Goal: Browse casually: Explore the website without a specific task or goal

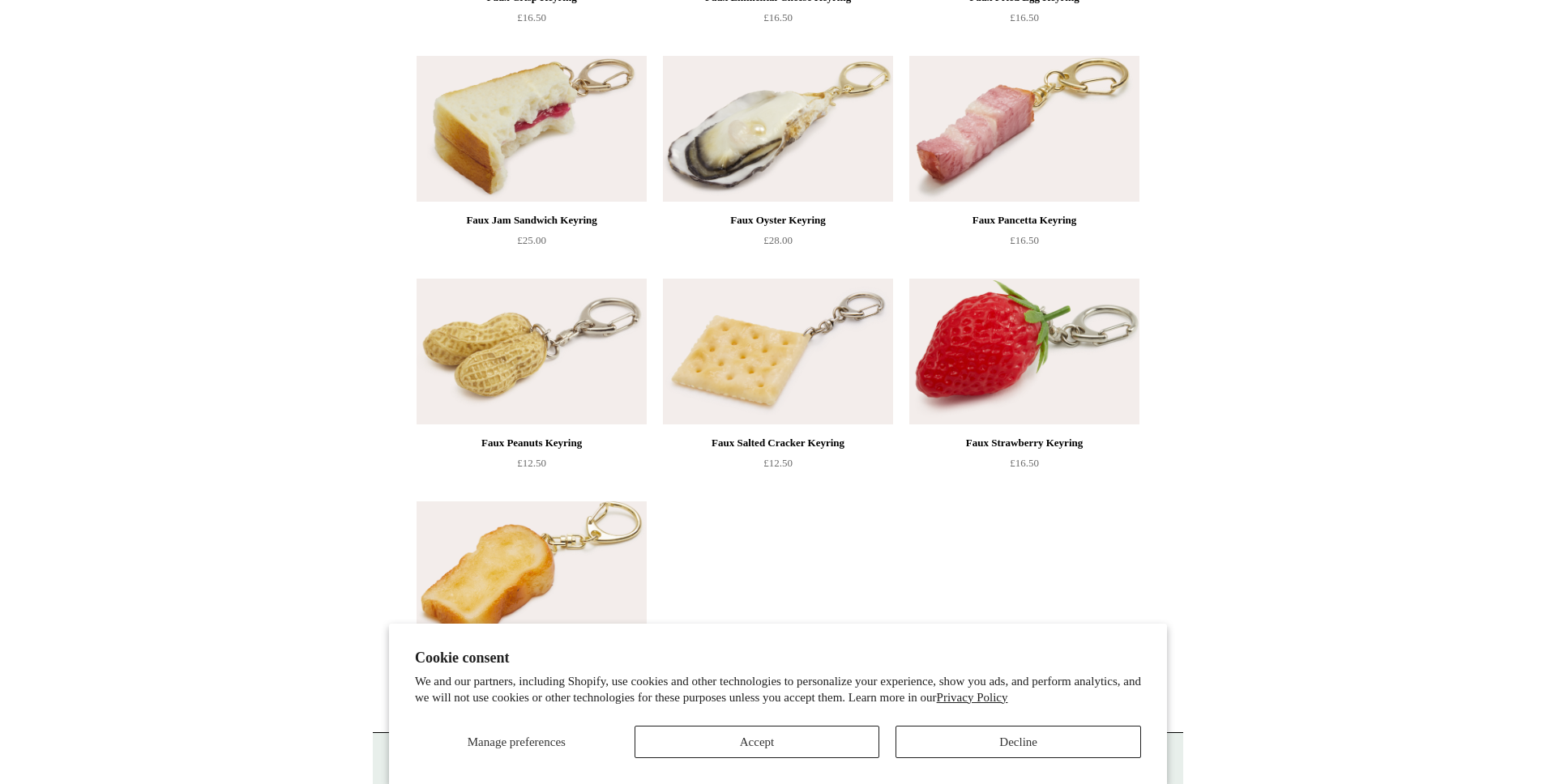
scroll to position [745, 0]
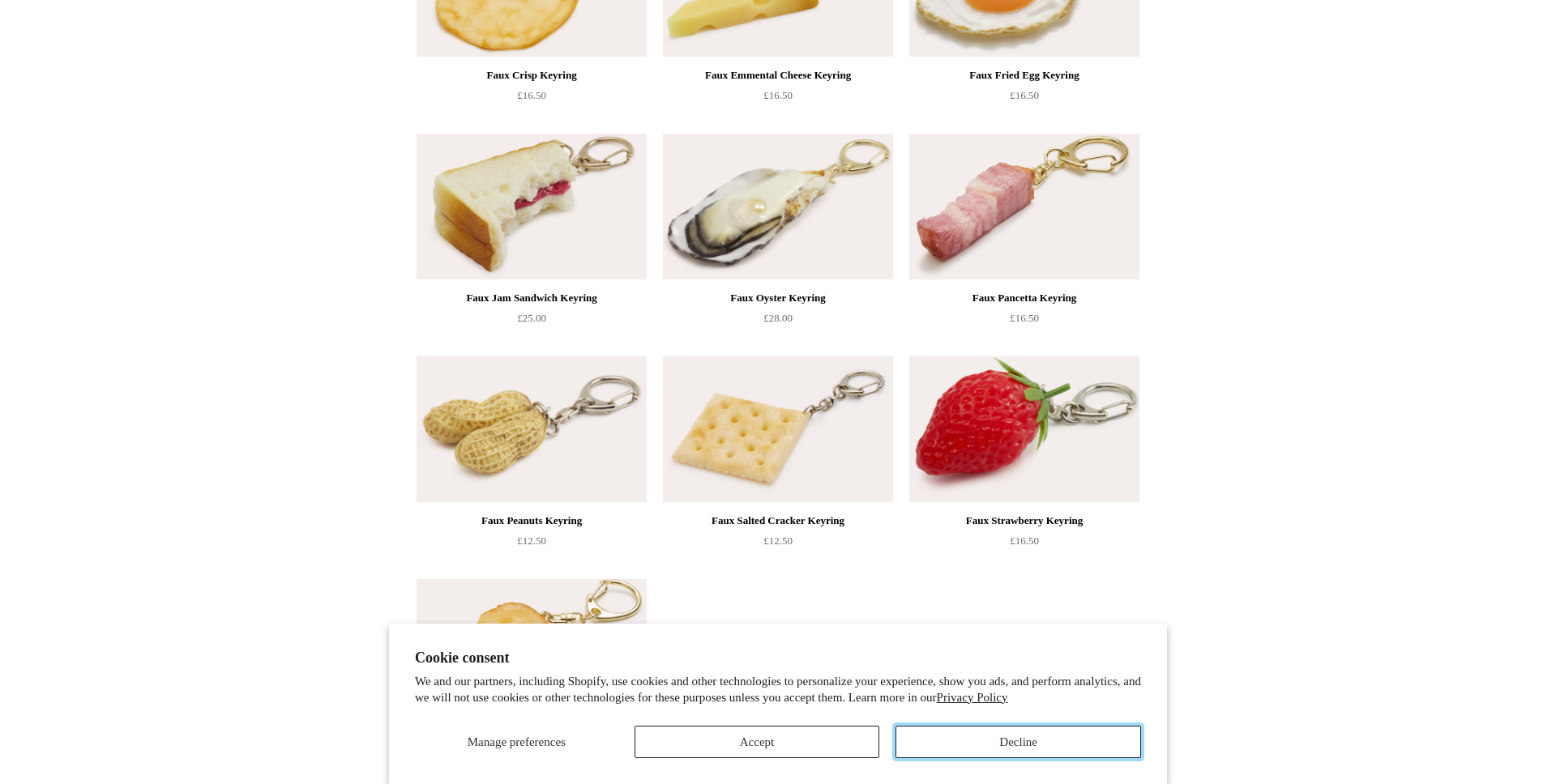
click at [992, 620] on button "Decline" at bounding box center [1018, 741] width 245 height 33
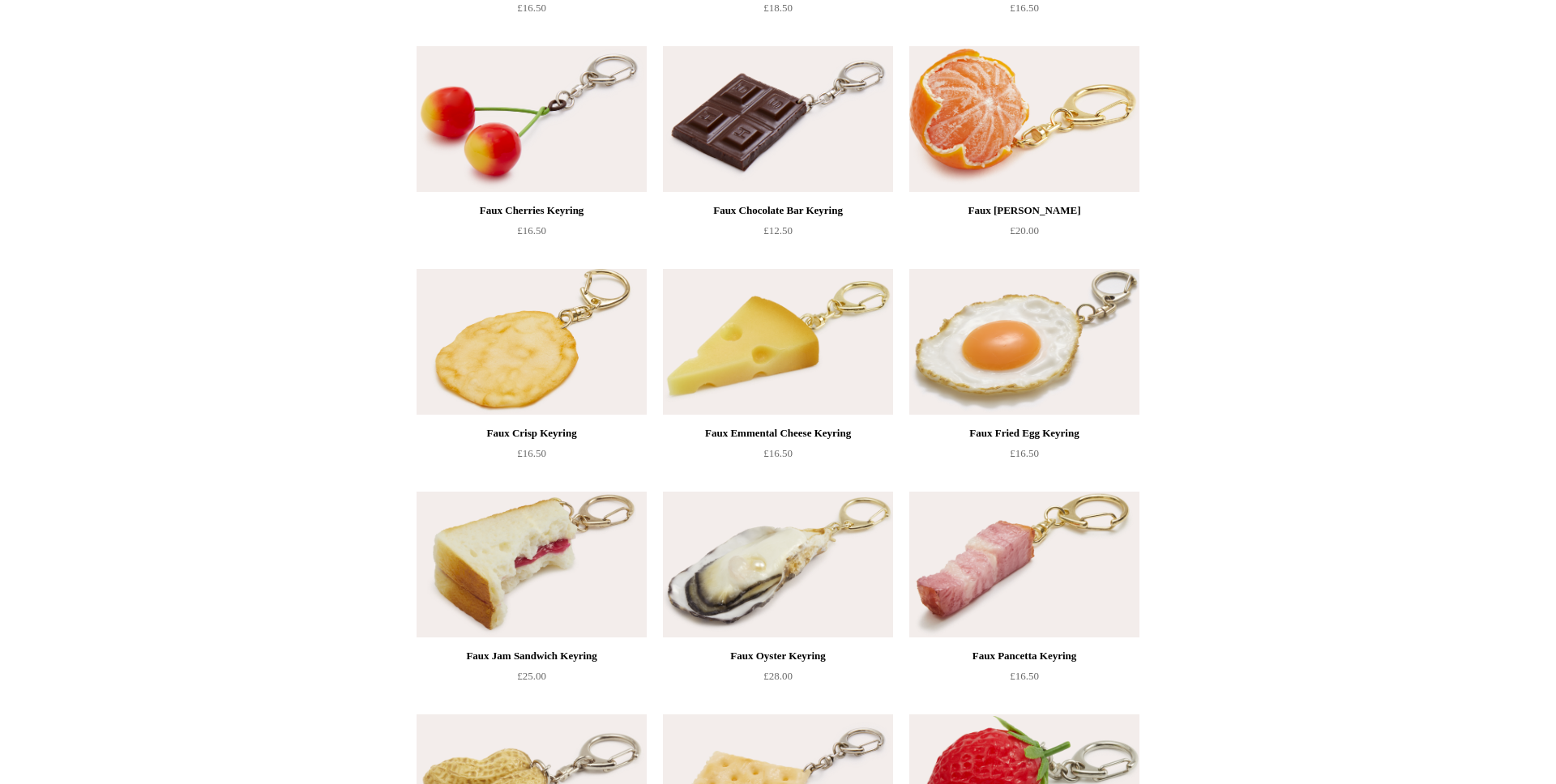
scroll to position [384, 0]
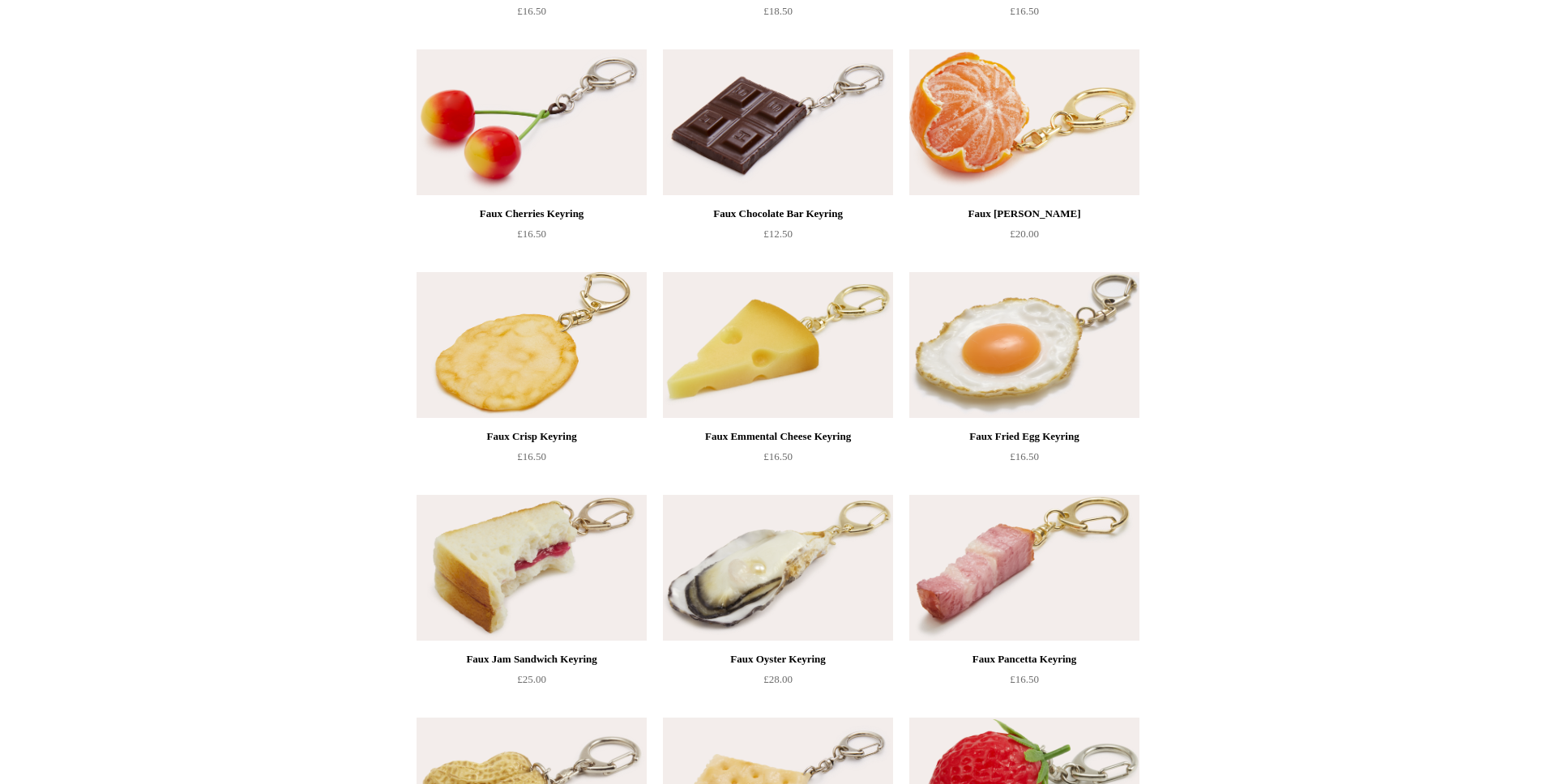
click at [982, 392] on img at bounding box center [1024, 345] width 230 height 146
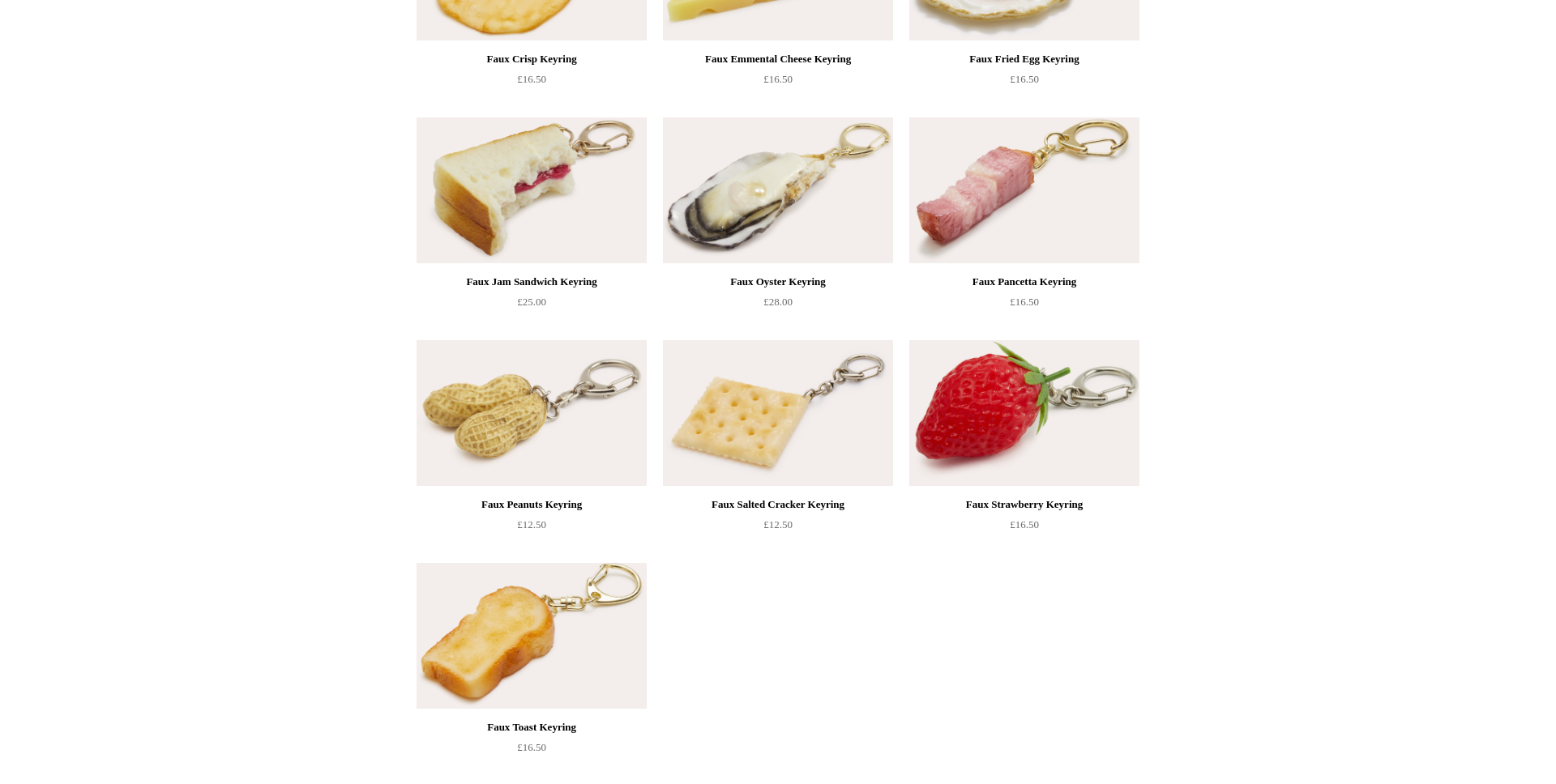
scroll to position [764, 0]
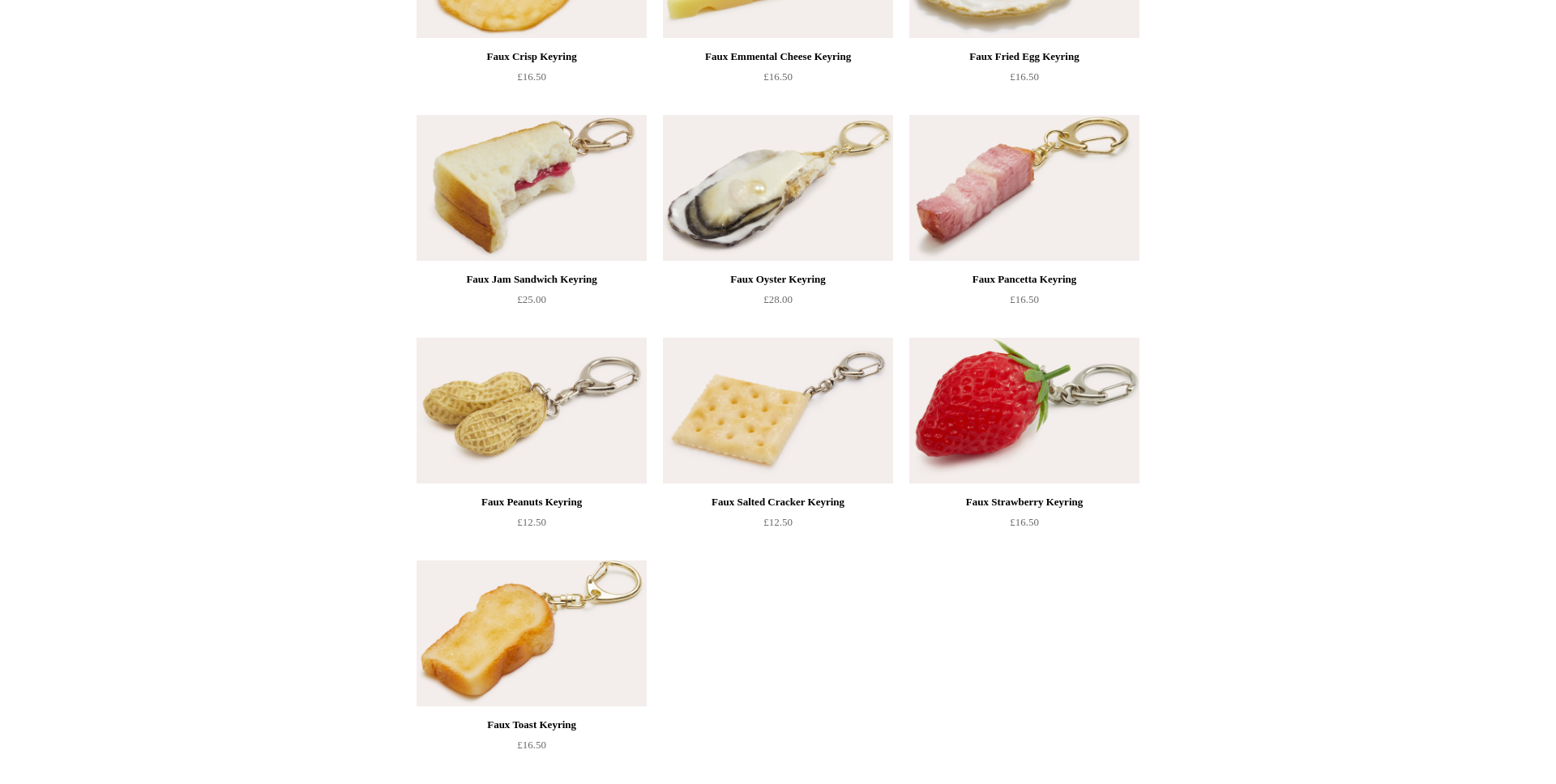
click at [1077, 430] on img at bounding box center [1024, 410] width 230 height 146
click at [453, 603] on img at bounding box center [531, 633] width 230 height 146
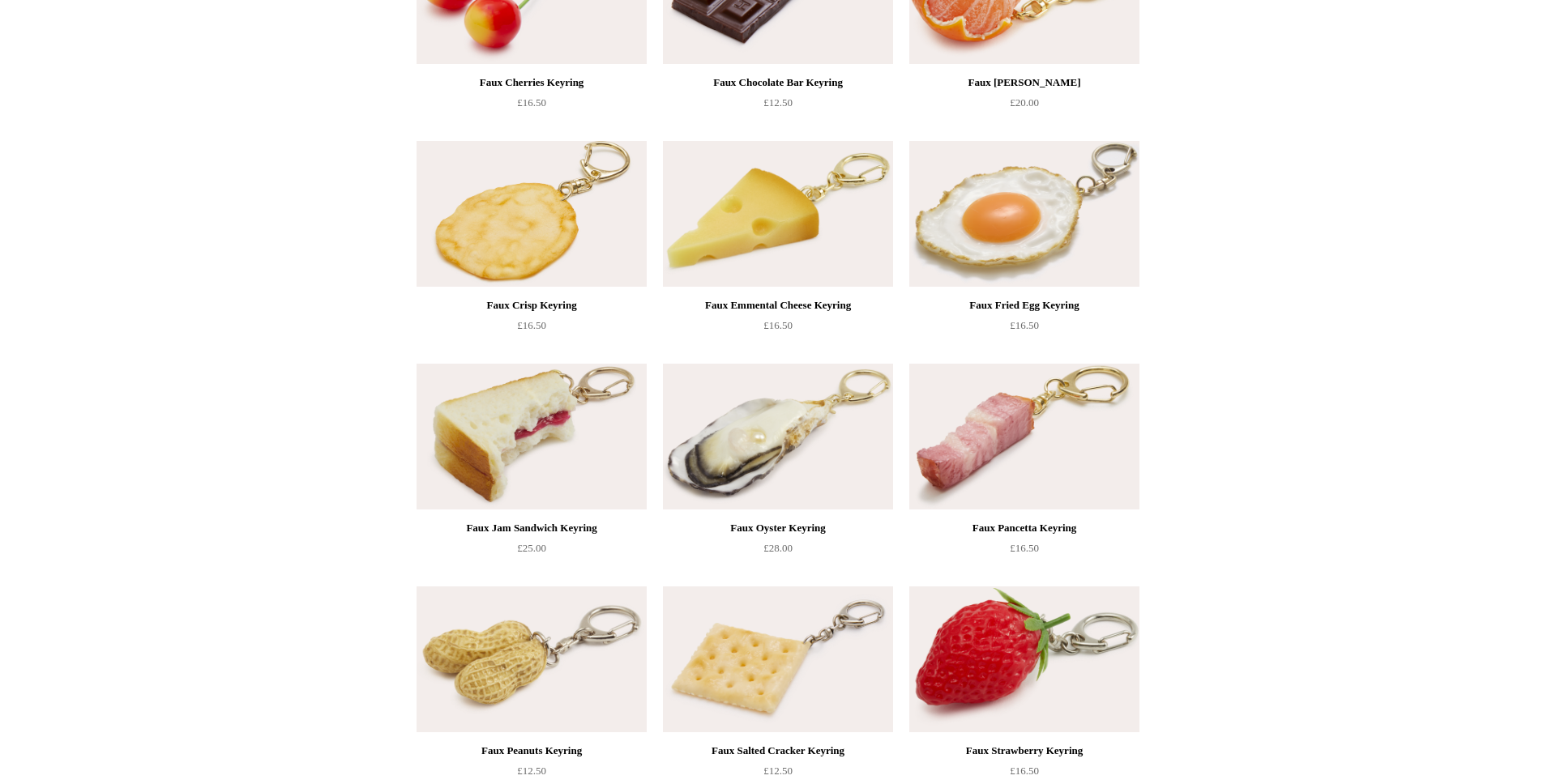
scroll to position [532, 0]
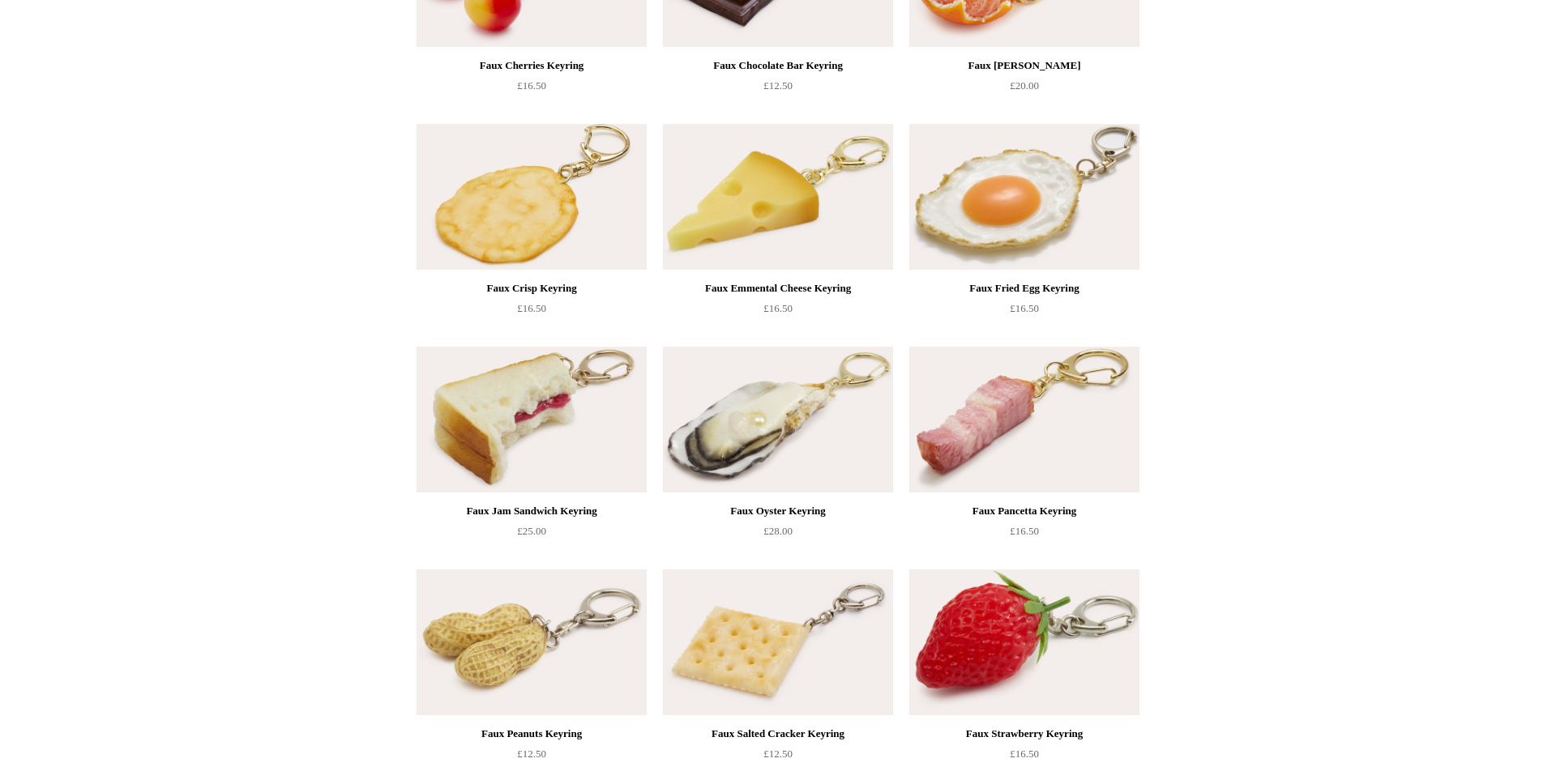
click at [767, 620] on img at bounding box center [778, 642] width 230 height 146
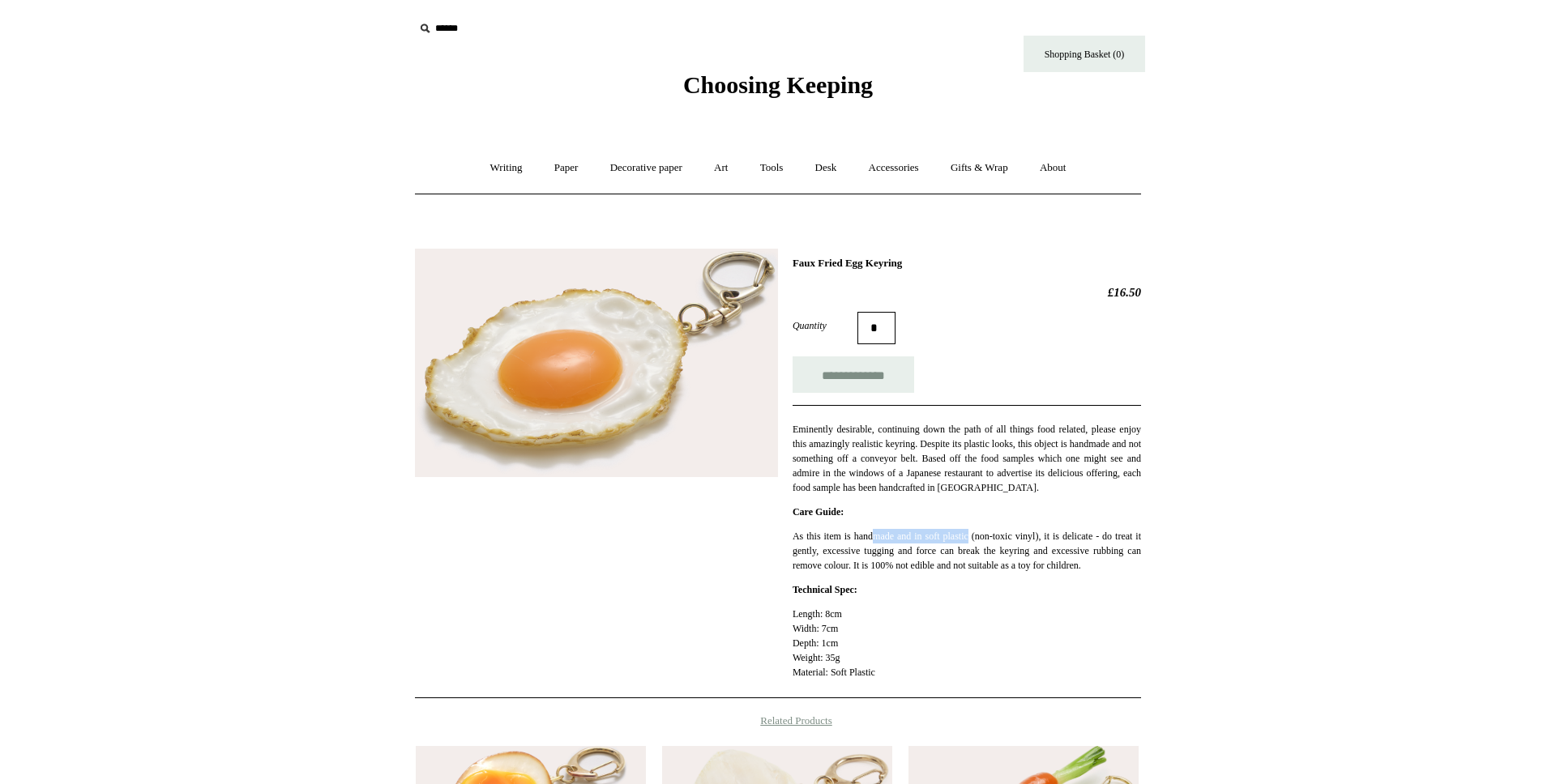
drag, startPoint x: 881, startPoint y: 544, endPoint x: 986, endPoint y: 539, distance: 105.1
click at [986, 539] on p "As this item is handmade and in soft plastic (non-toxic vinyl), it is delicate …" at bounding box center [966, 551] width 348 height 43
click at [792, 599] on div "**********" at bounding box center [778, 468] width 726 height 462
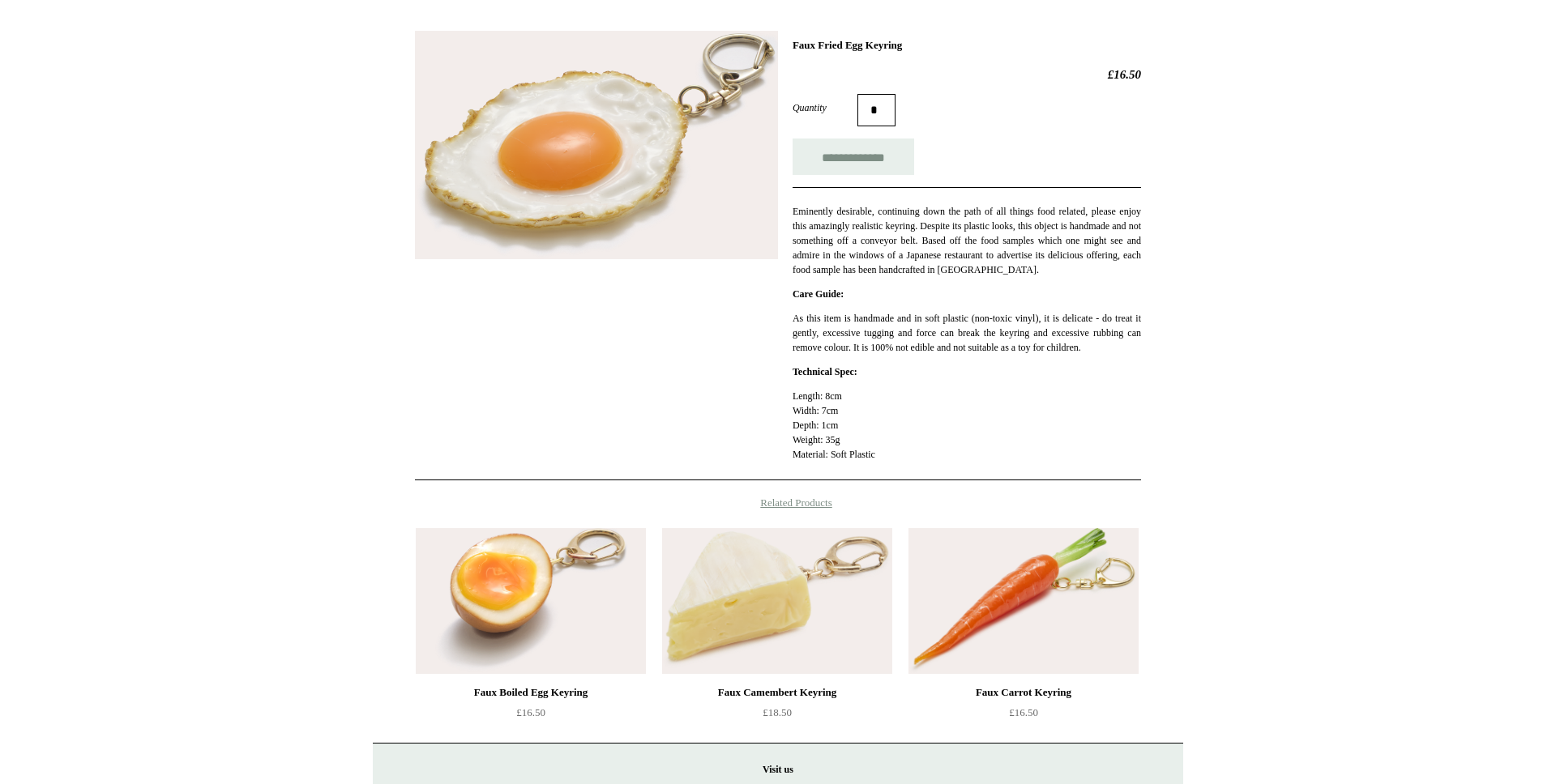
scroll to position [214, 0]
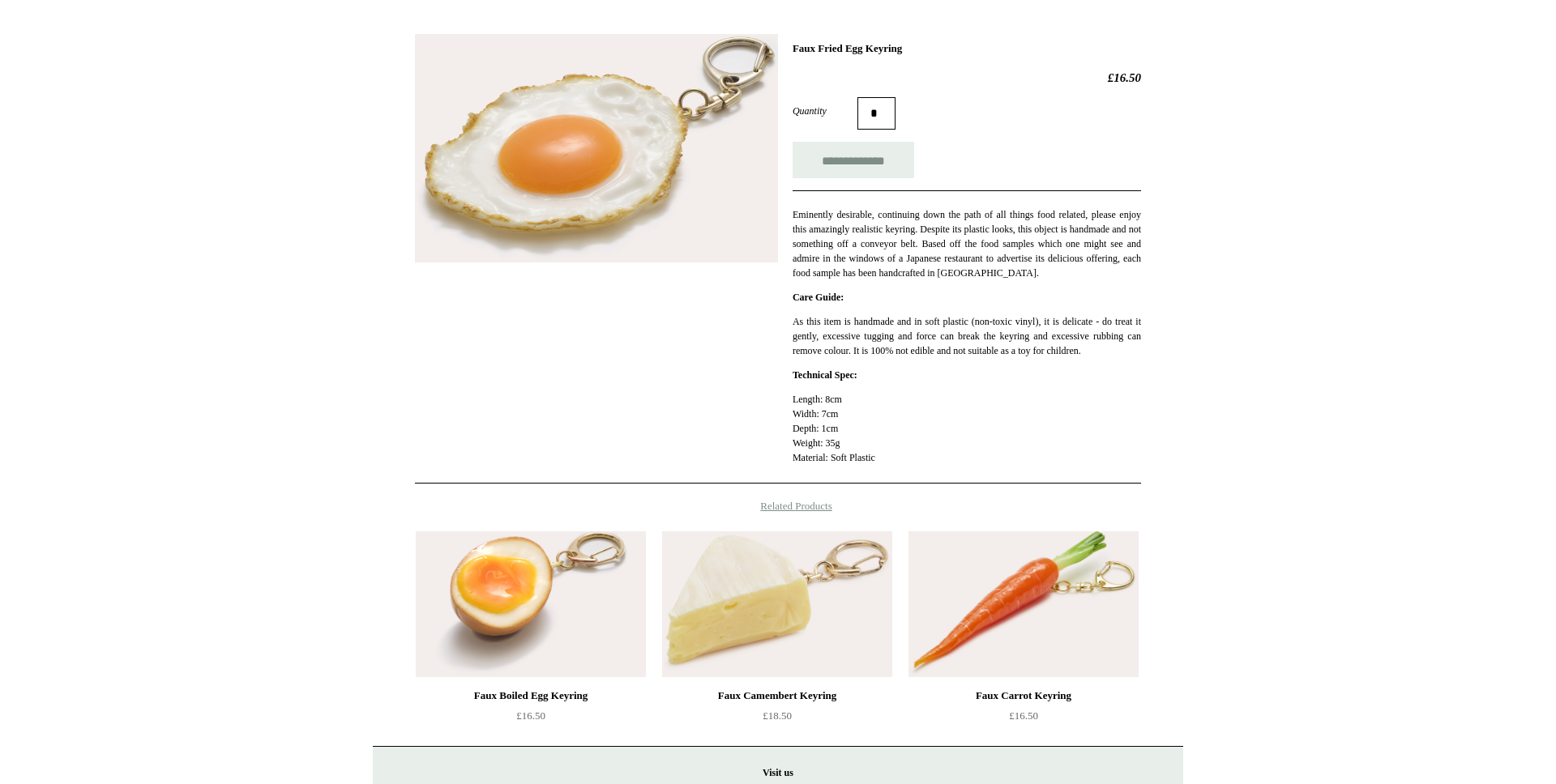
click at [750, 583] on img at bounding box center [777, 604] width 230 height 146
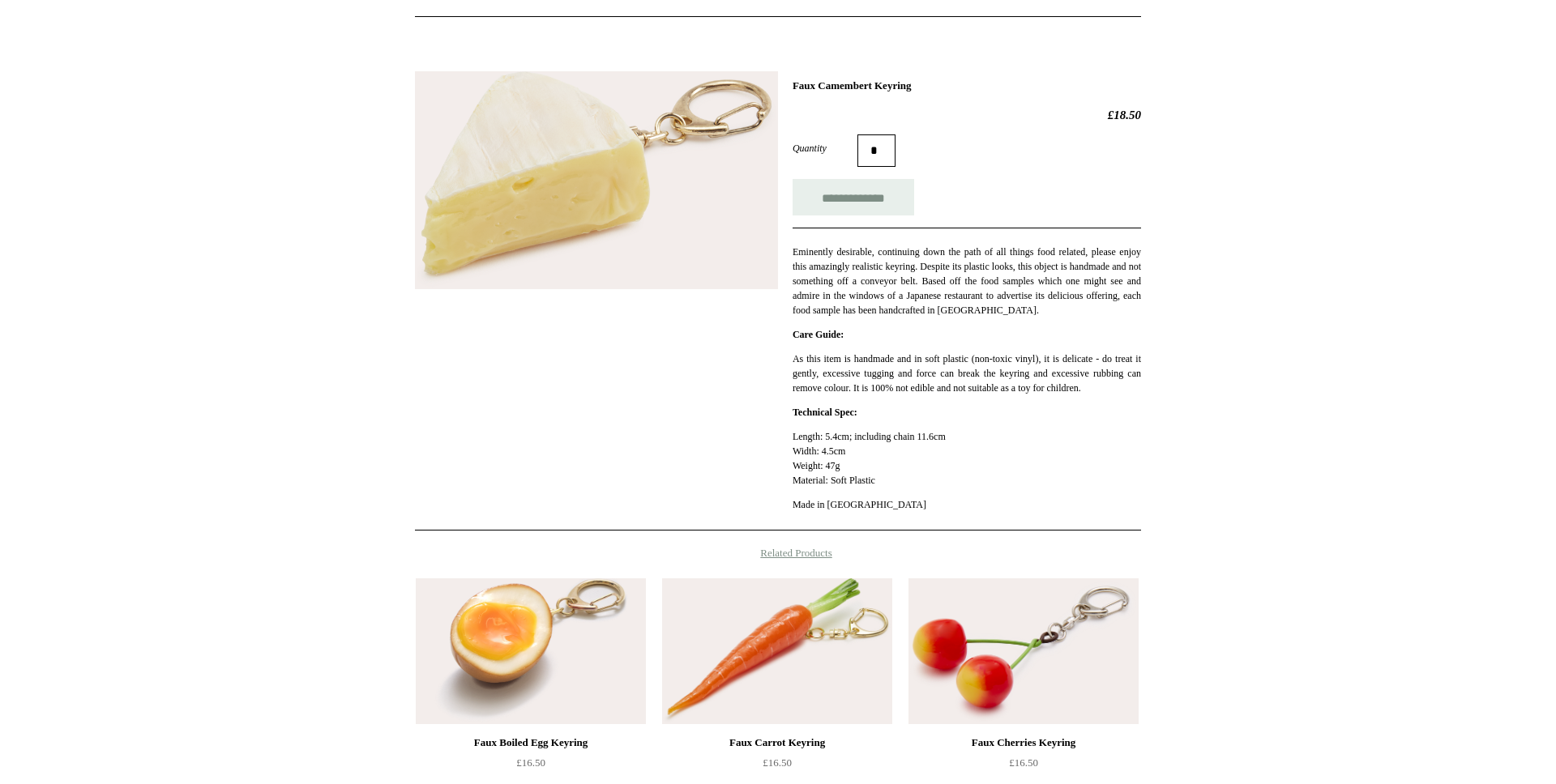
scroll to position [253, 0]
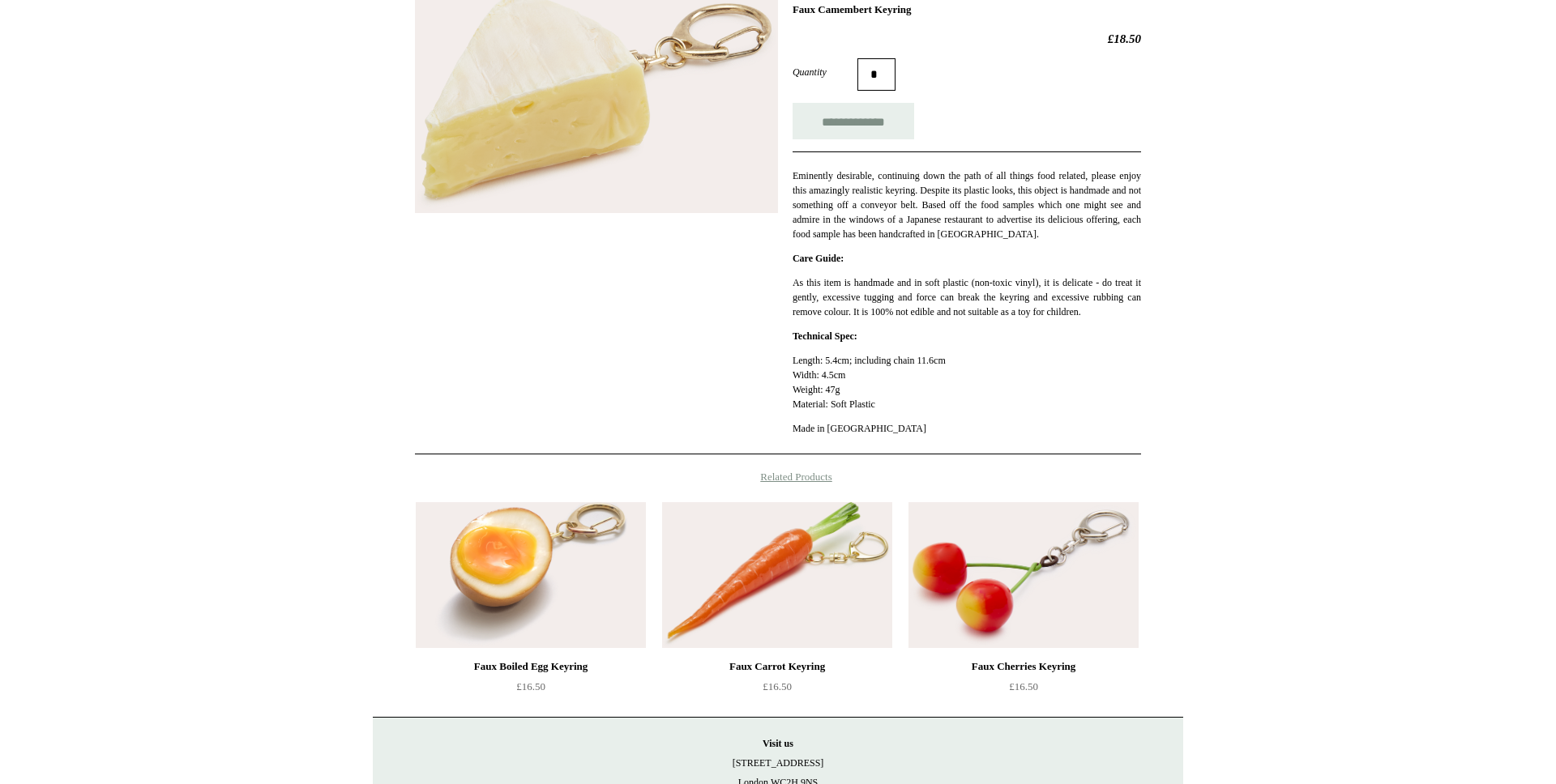
click at [574, 588] on img at bounding box center [530, 574] width 230 height 146
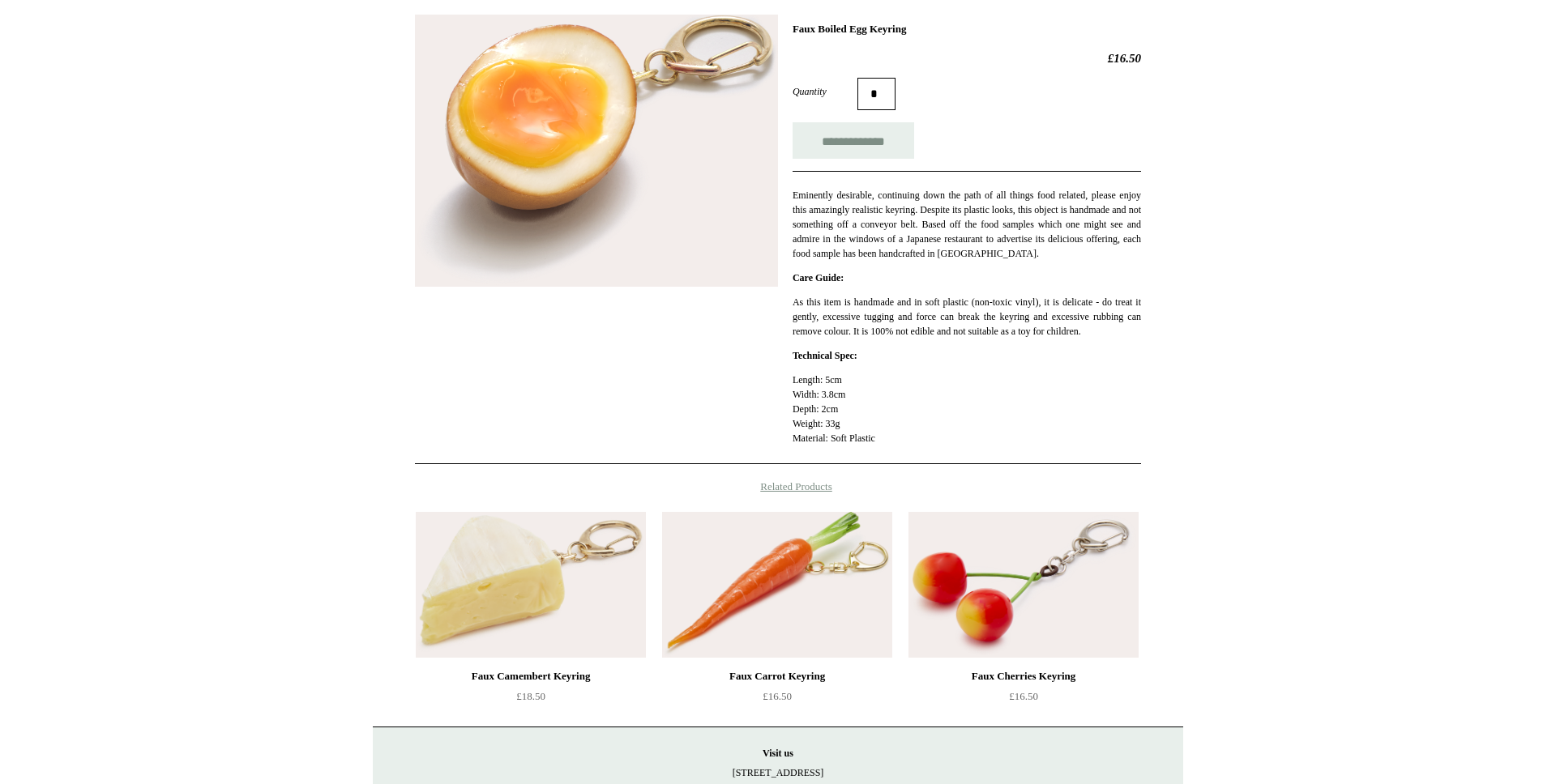
scroll to position [285, 0]
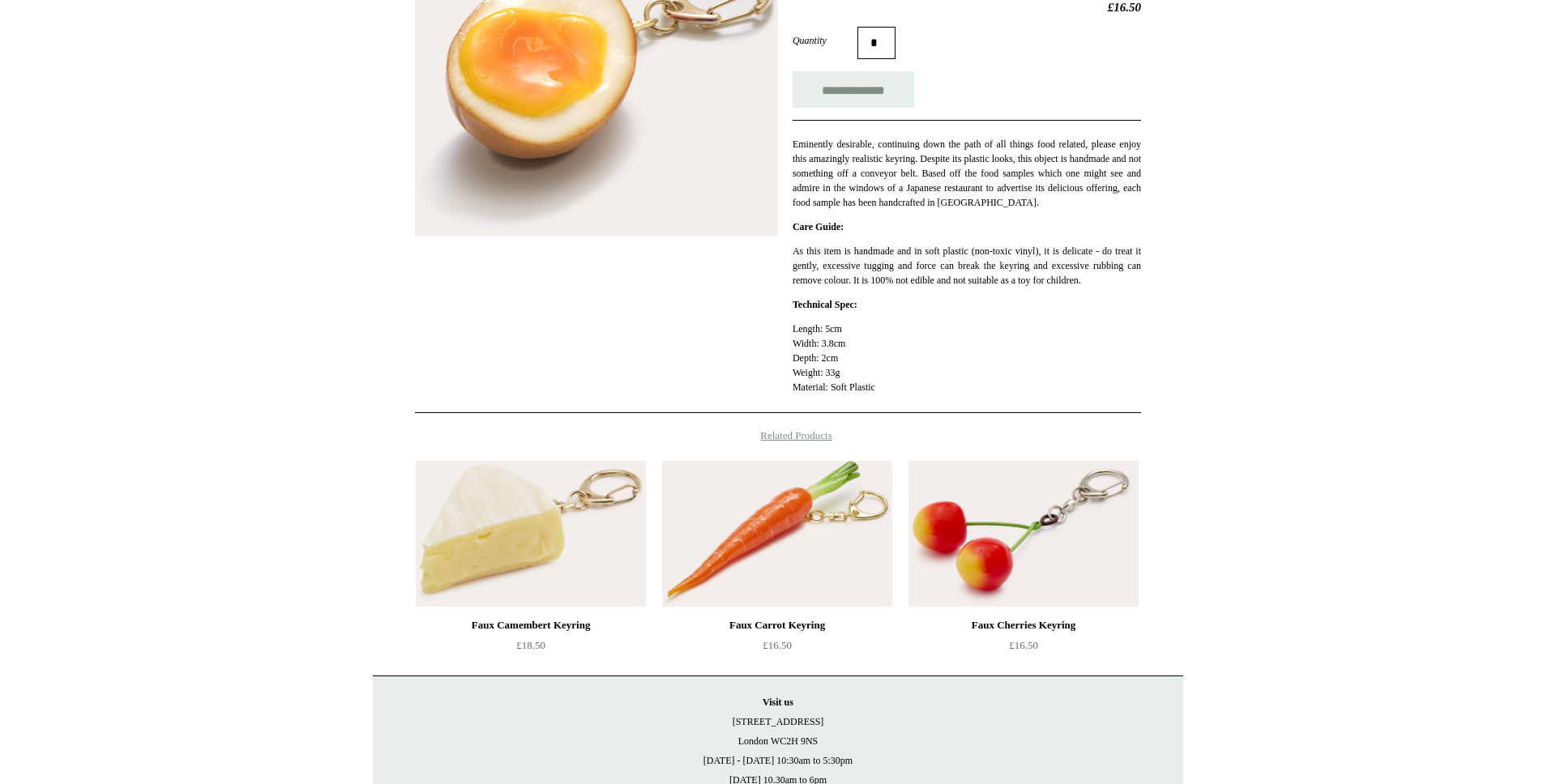
click at [728, 553] on img at bounding box center [777, 534] width 230 height 146
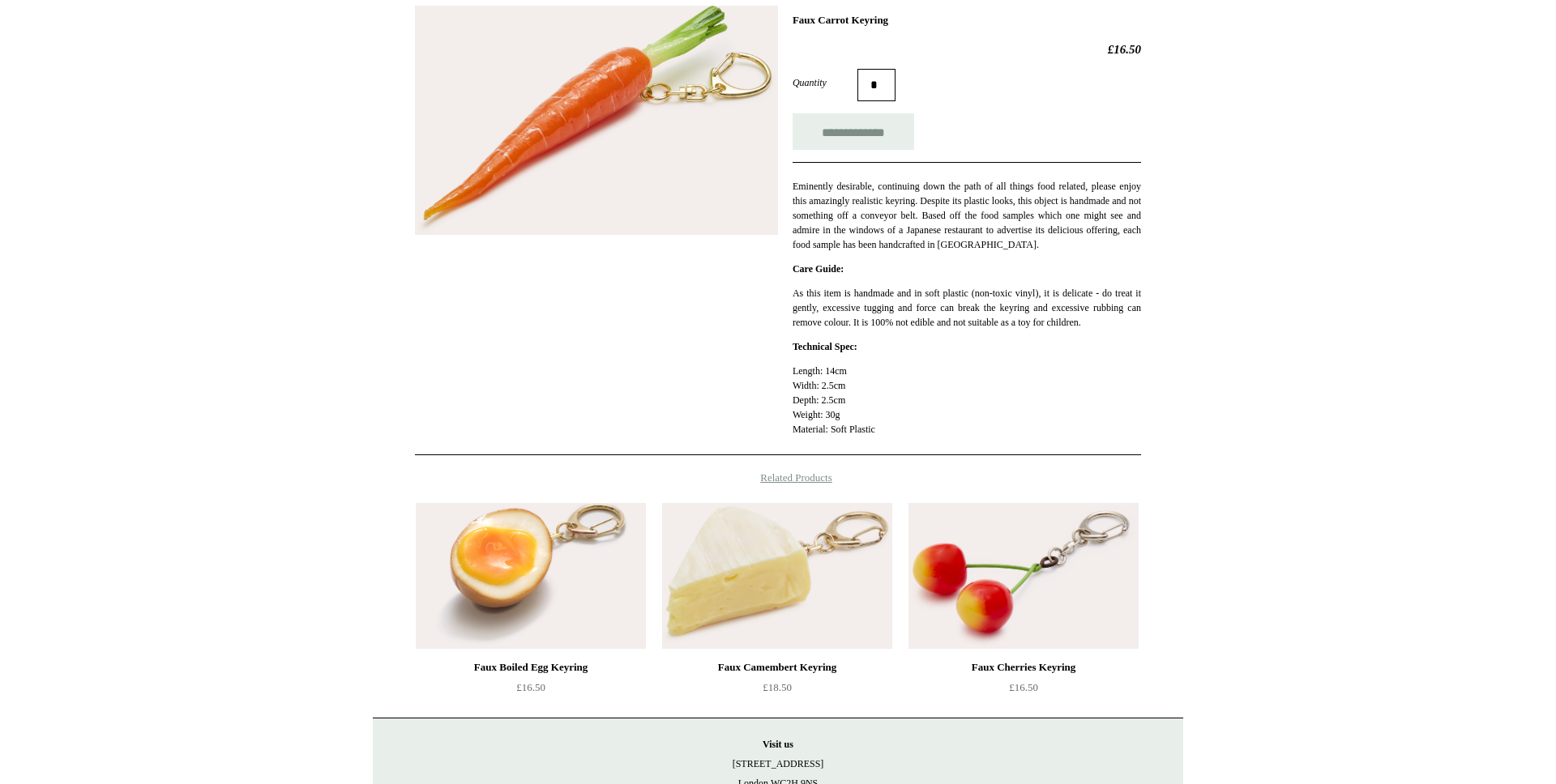
scroll to position [308, 0]
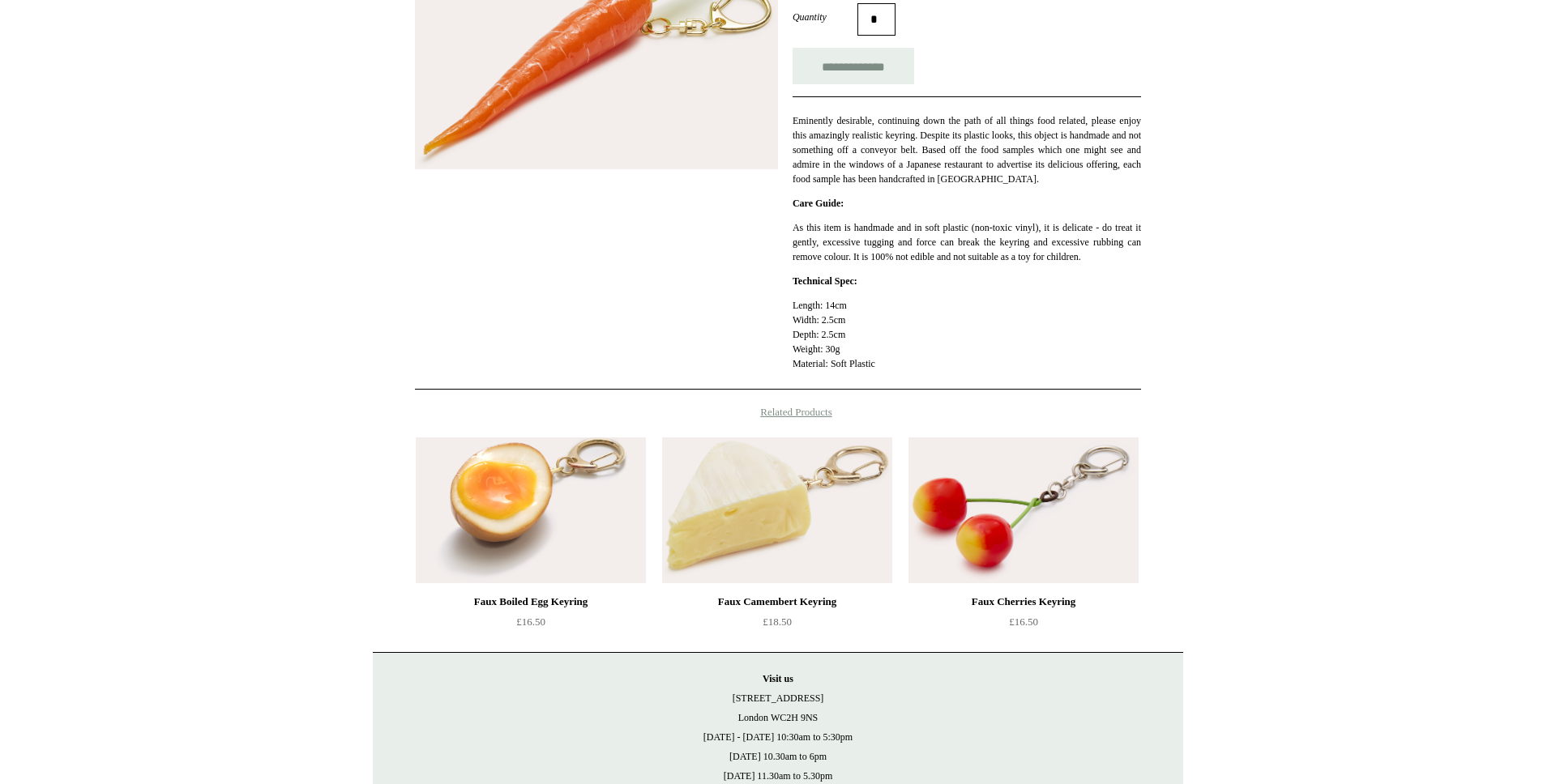
click at [961, 508] on img at bounding box center [1023, 510] width 230 height 146
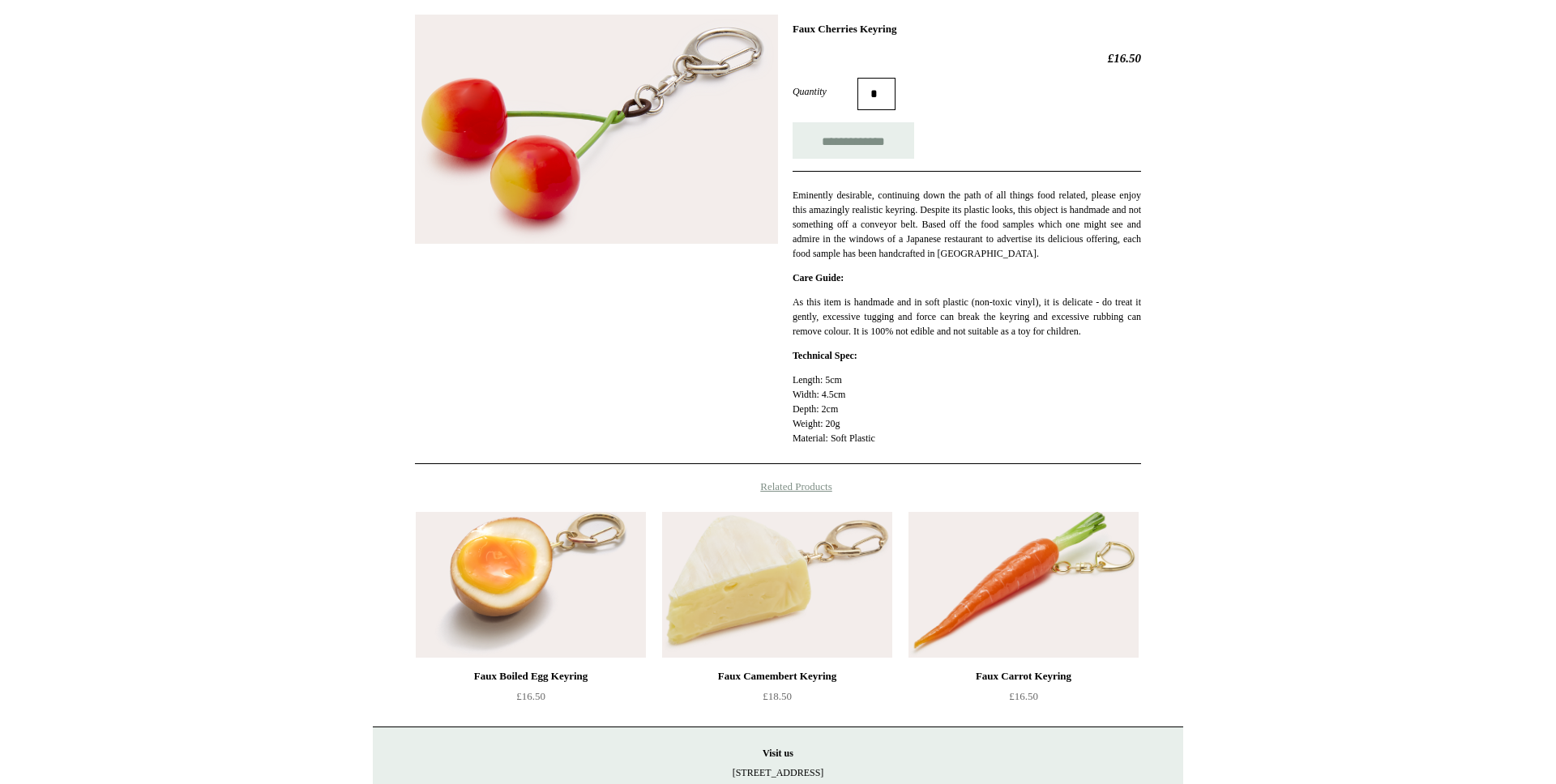
scroll to position [251, 0]
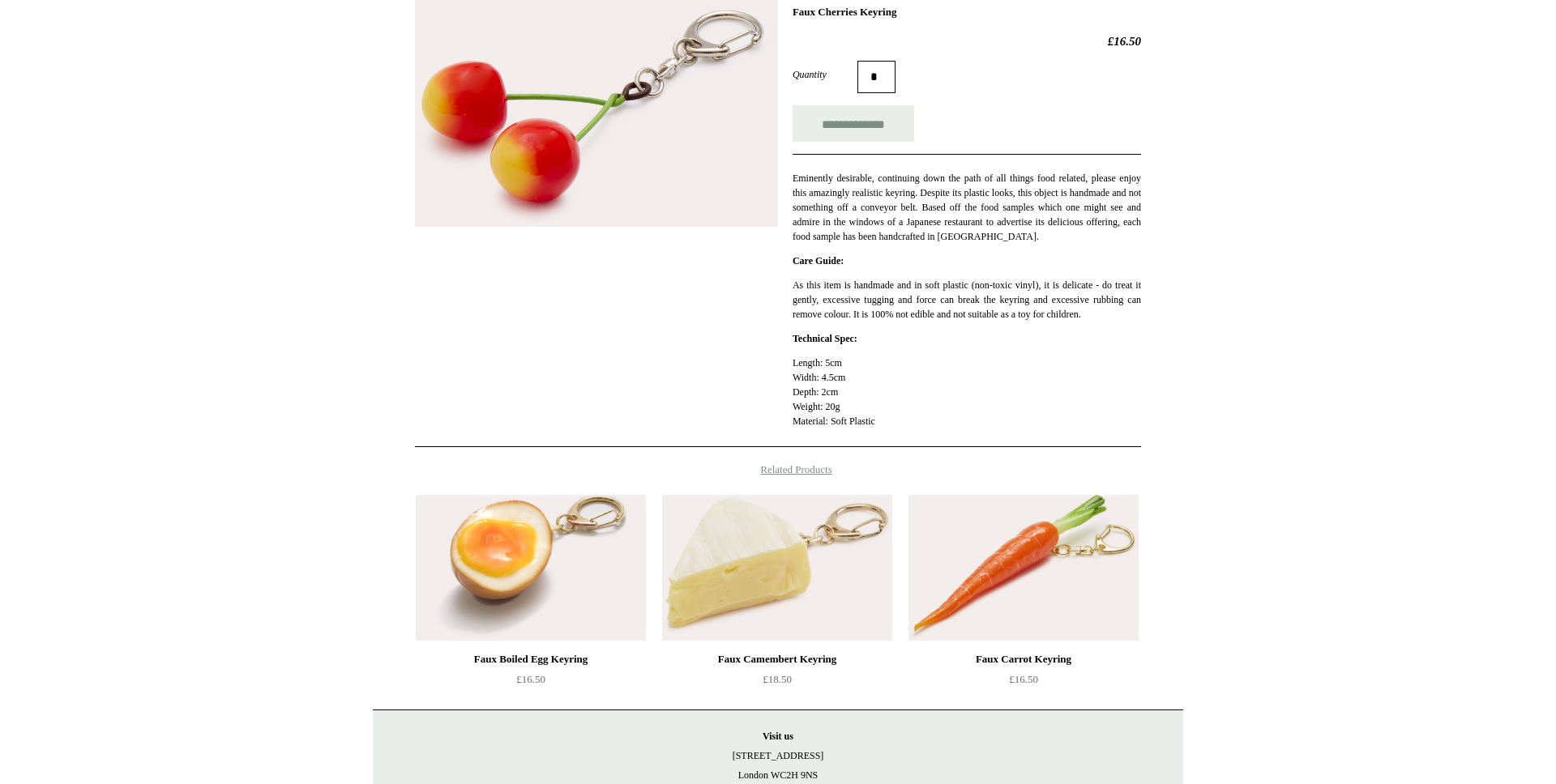
click at [965, 636] on img at bounding box center [1023, 567] width 230 height 146
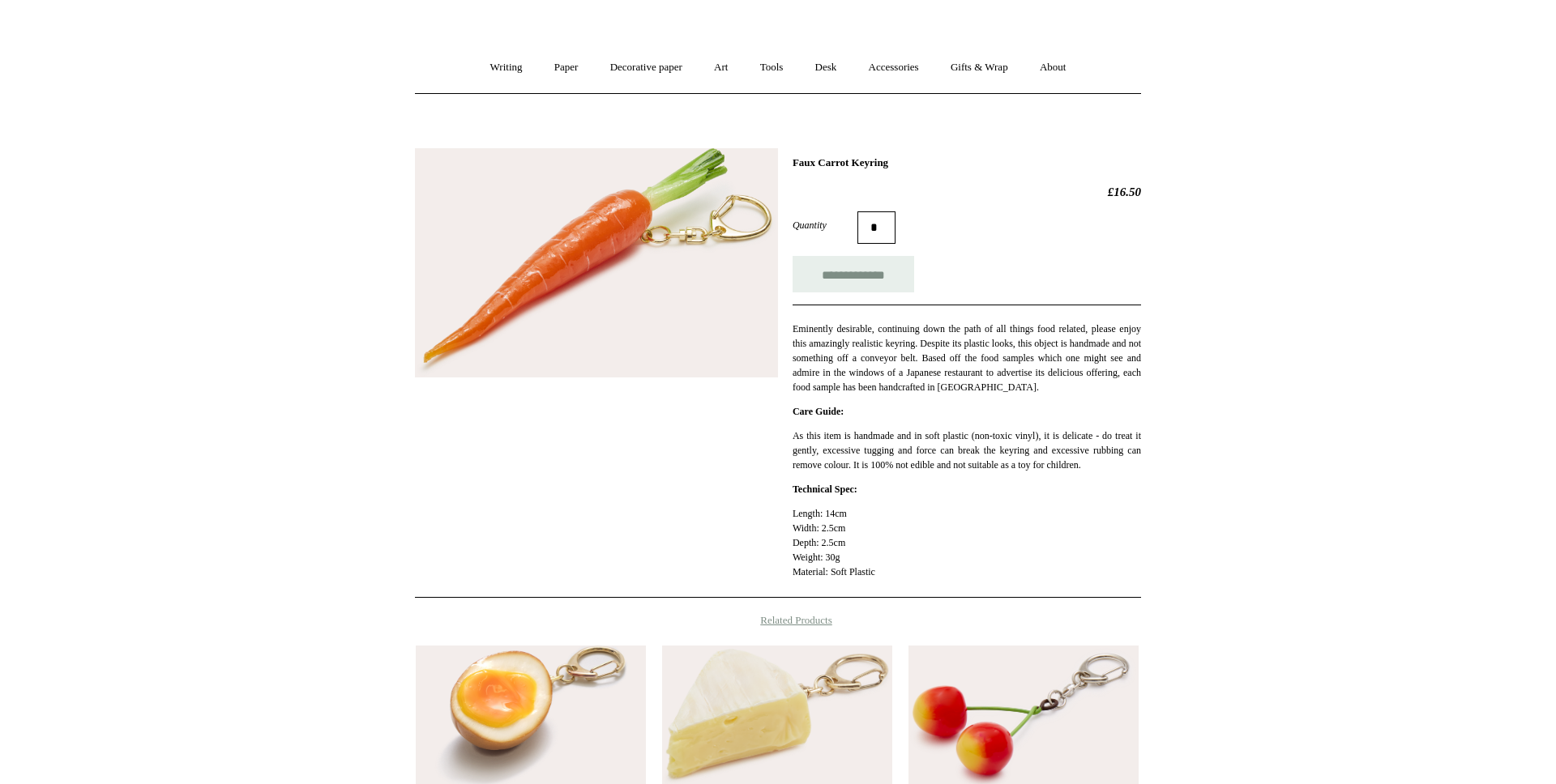
scroll to position [93, 0]
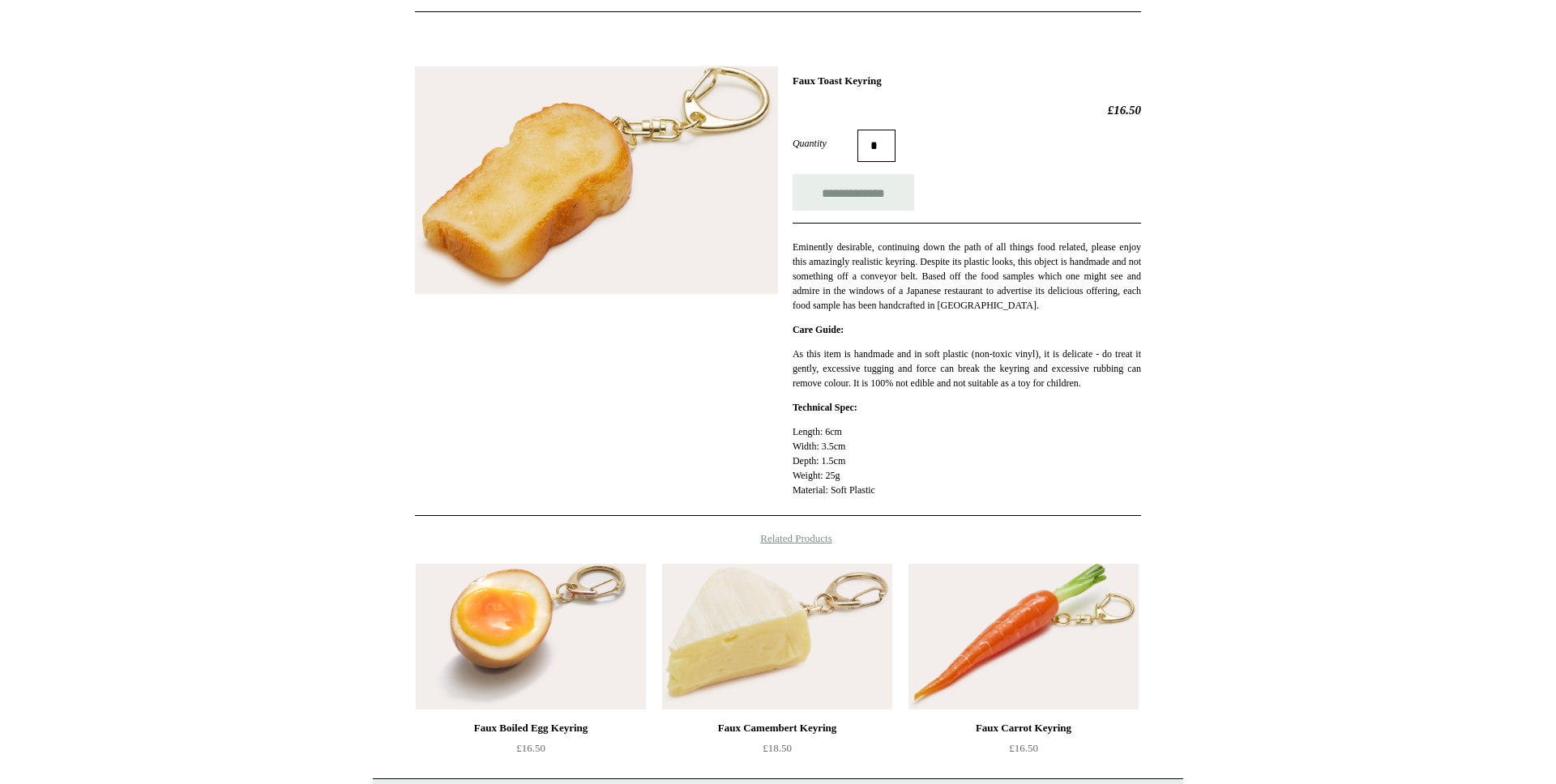
scroll to position [171, 0]
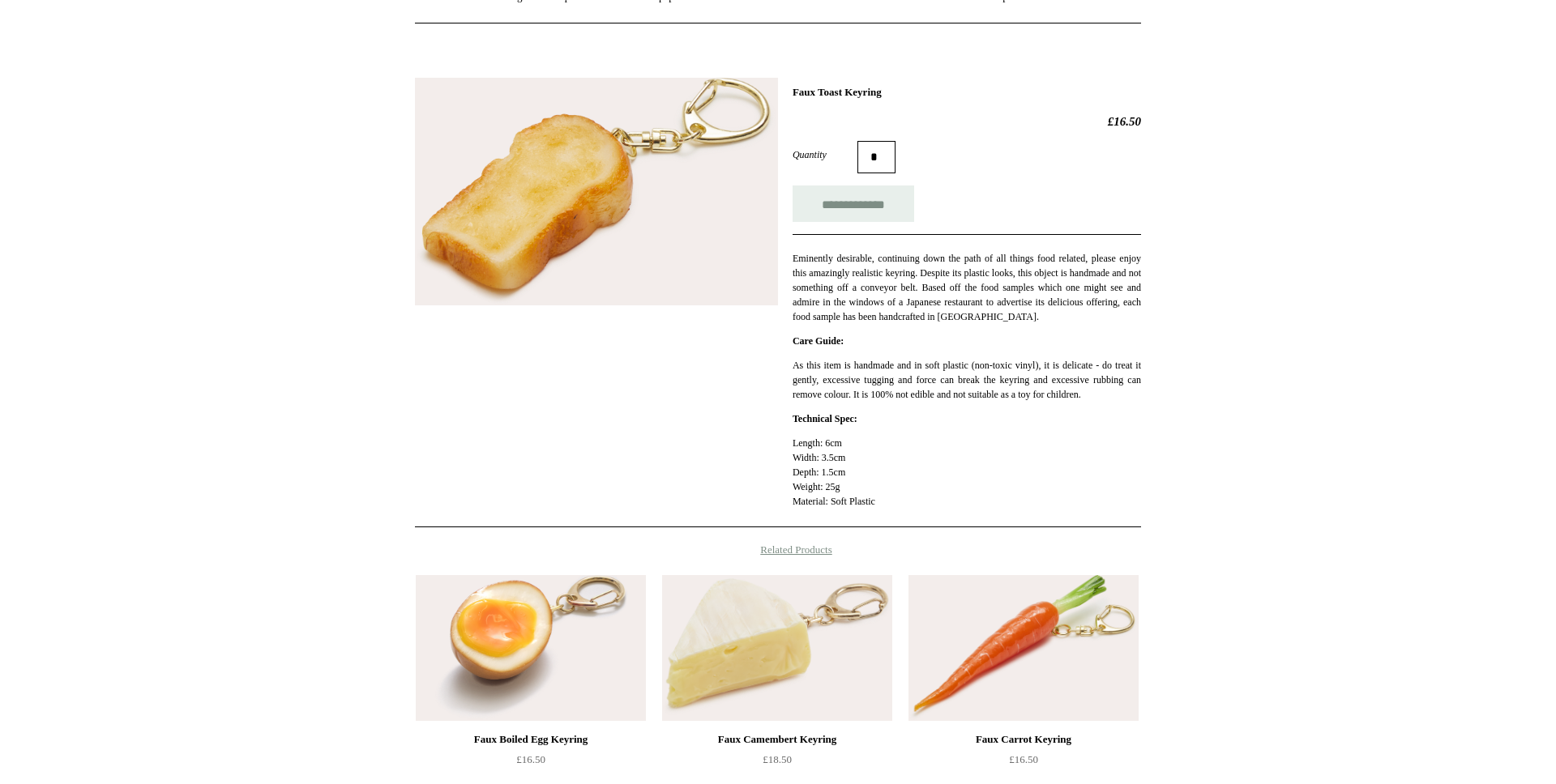
click at [344, 554] on html "Menu Choosing Keeping * Shipping Information Shopping Basket (0) * ⤺ + +" at bounding box center [778, 436] width 1556 height 1214
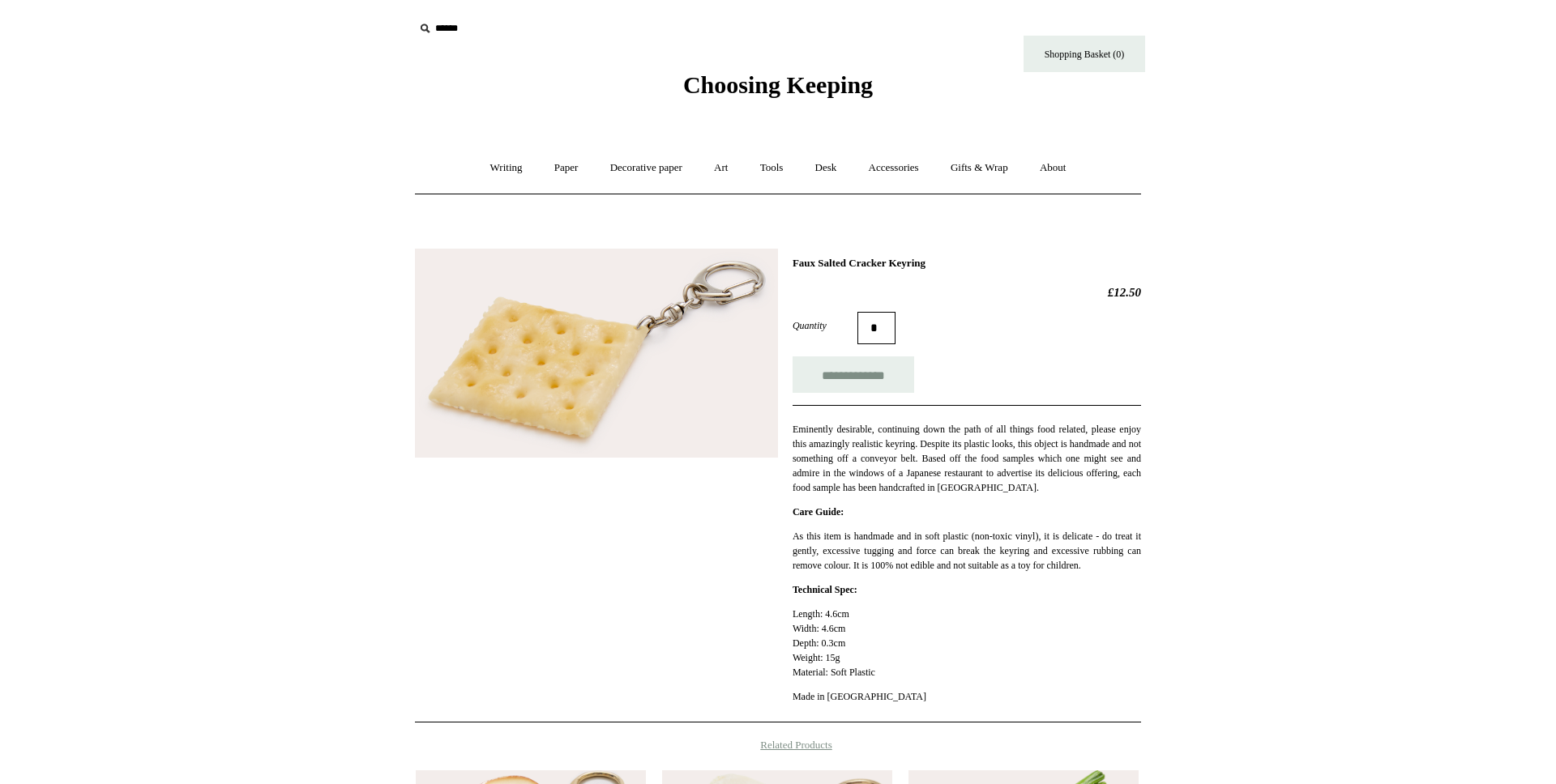
click at [749, 82] on span "Choosing Keeping" at bounding box center [778, 85] width 190 height 27
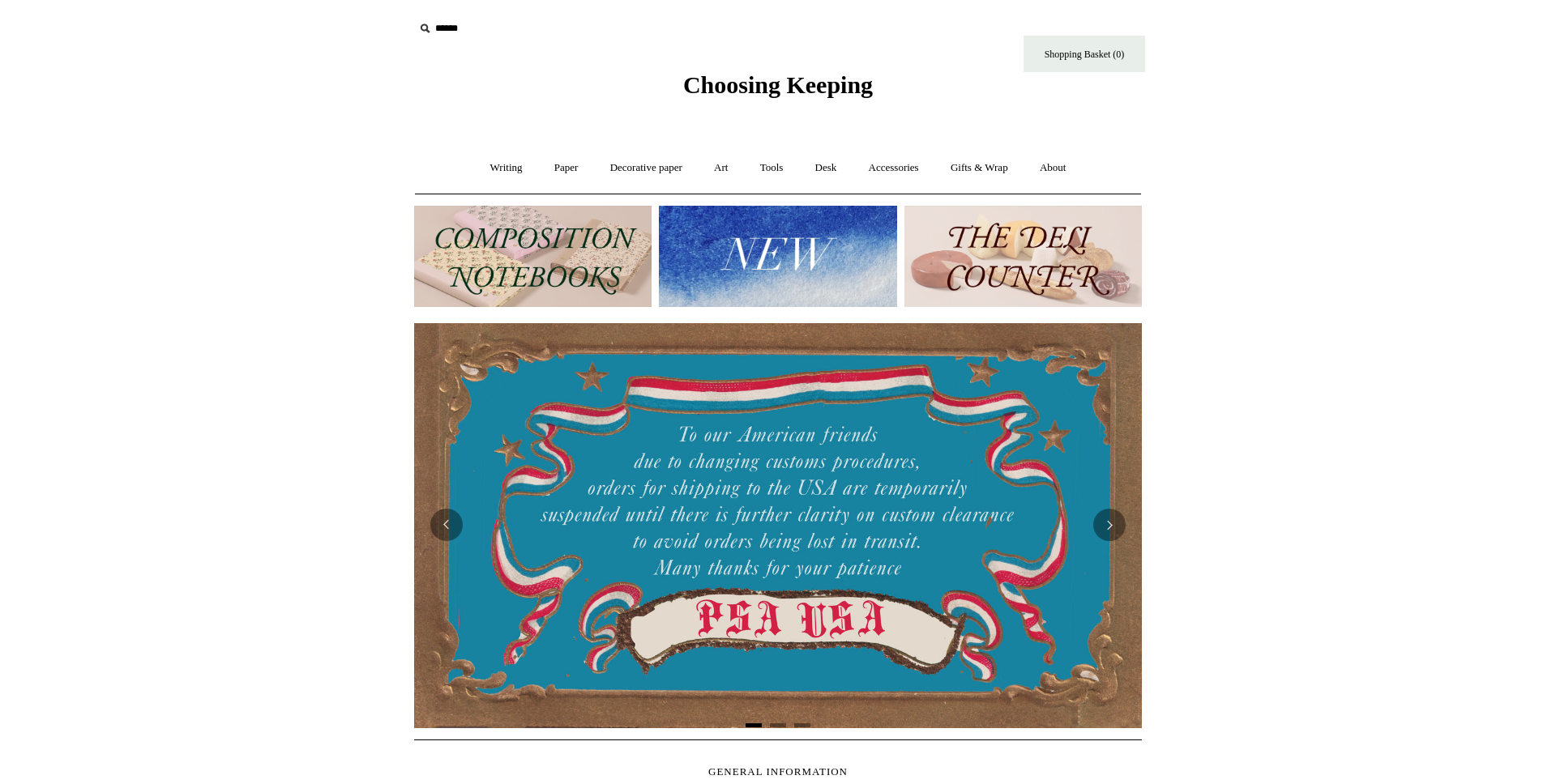
scroll to position [0, 1467]
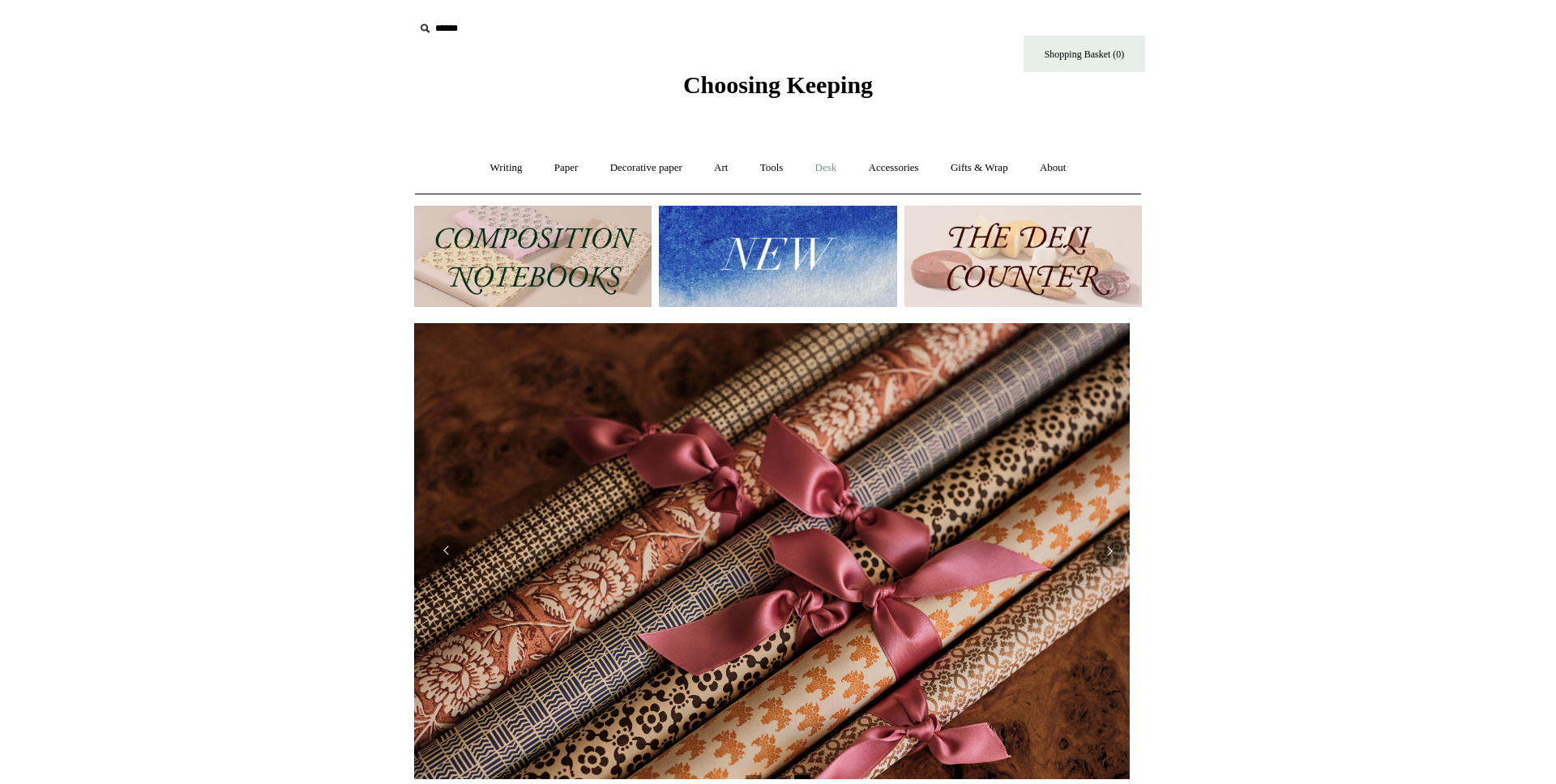
click at [827, 167] on link "Desk +" at bounding box center [826, 167] width 51 height 43
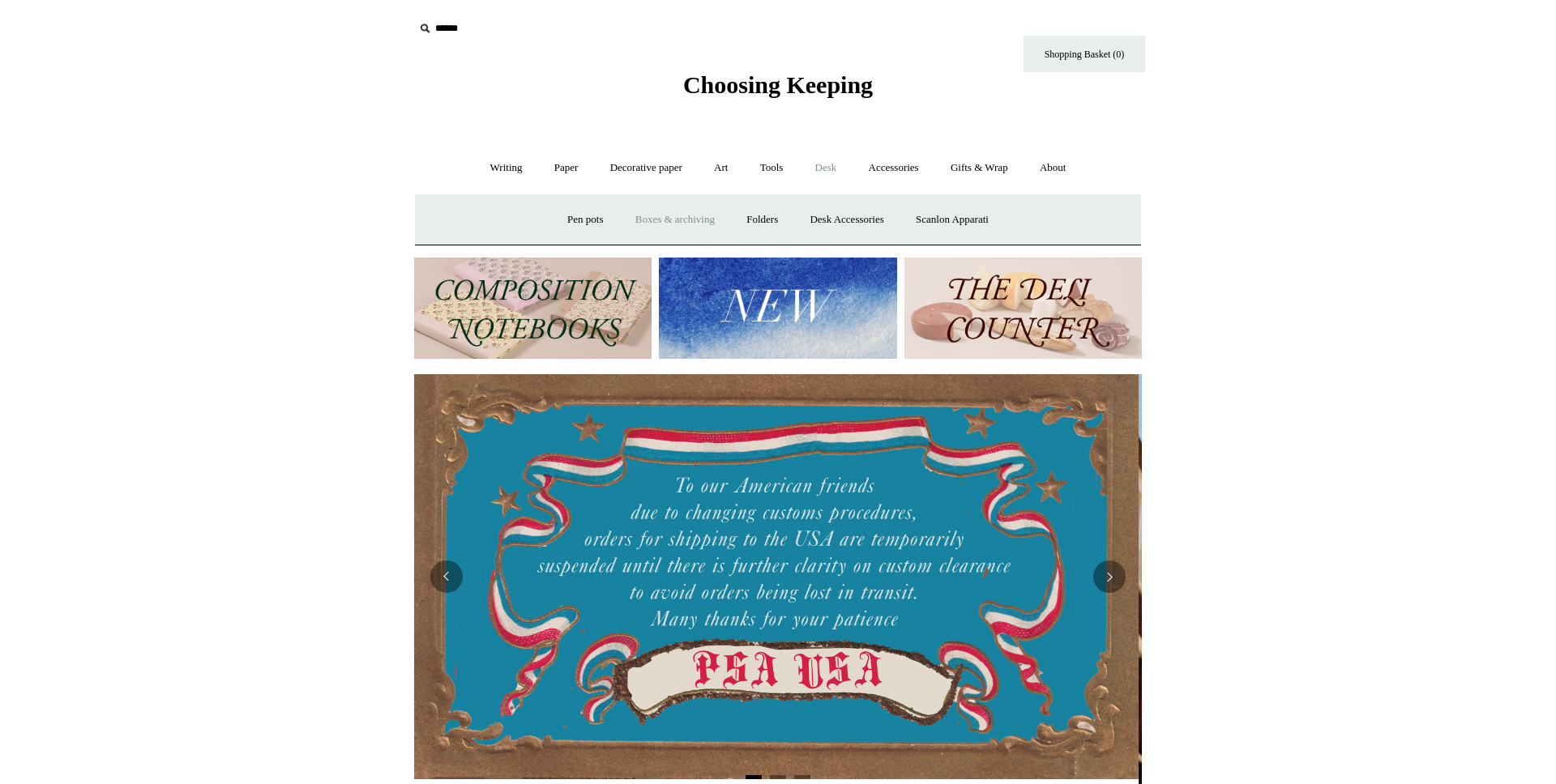
scroll to position [0, 0]
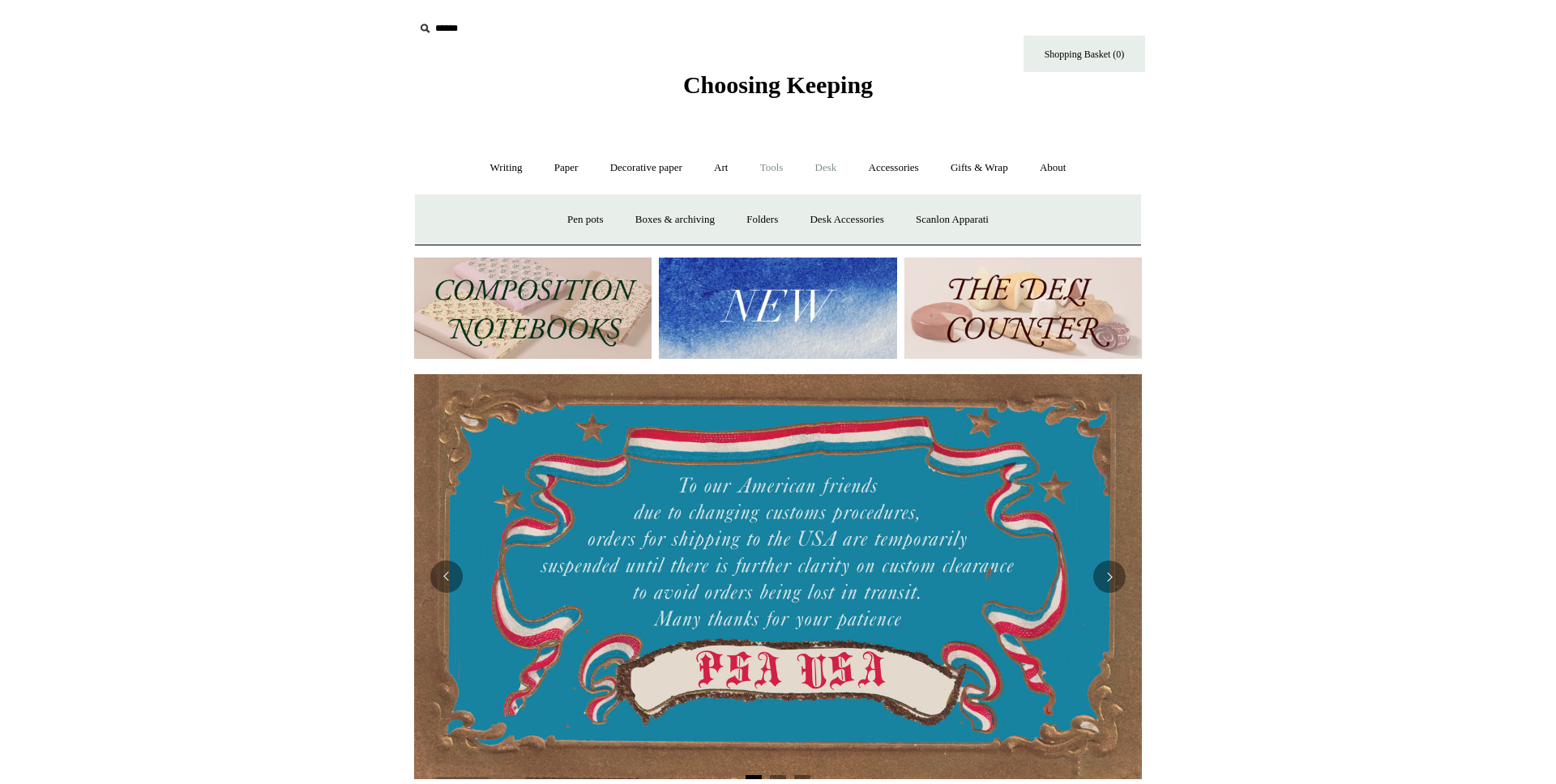
click at [760, 175] on link "Tools +" at bounding box center [772, 167] width 52 height 43
click at [738, 169] on link "Art +" at bounding box center [720, 167] width 43 height 43
click at [612, 160] on link "Decorative paper +" at bounding box center [646, 167] width 101 height 43
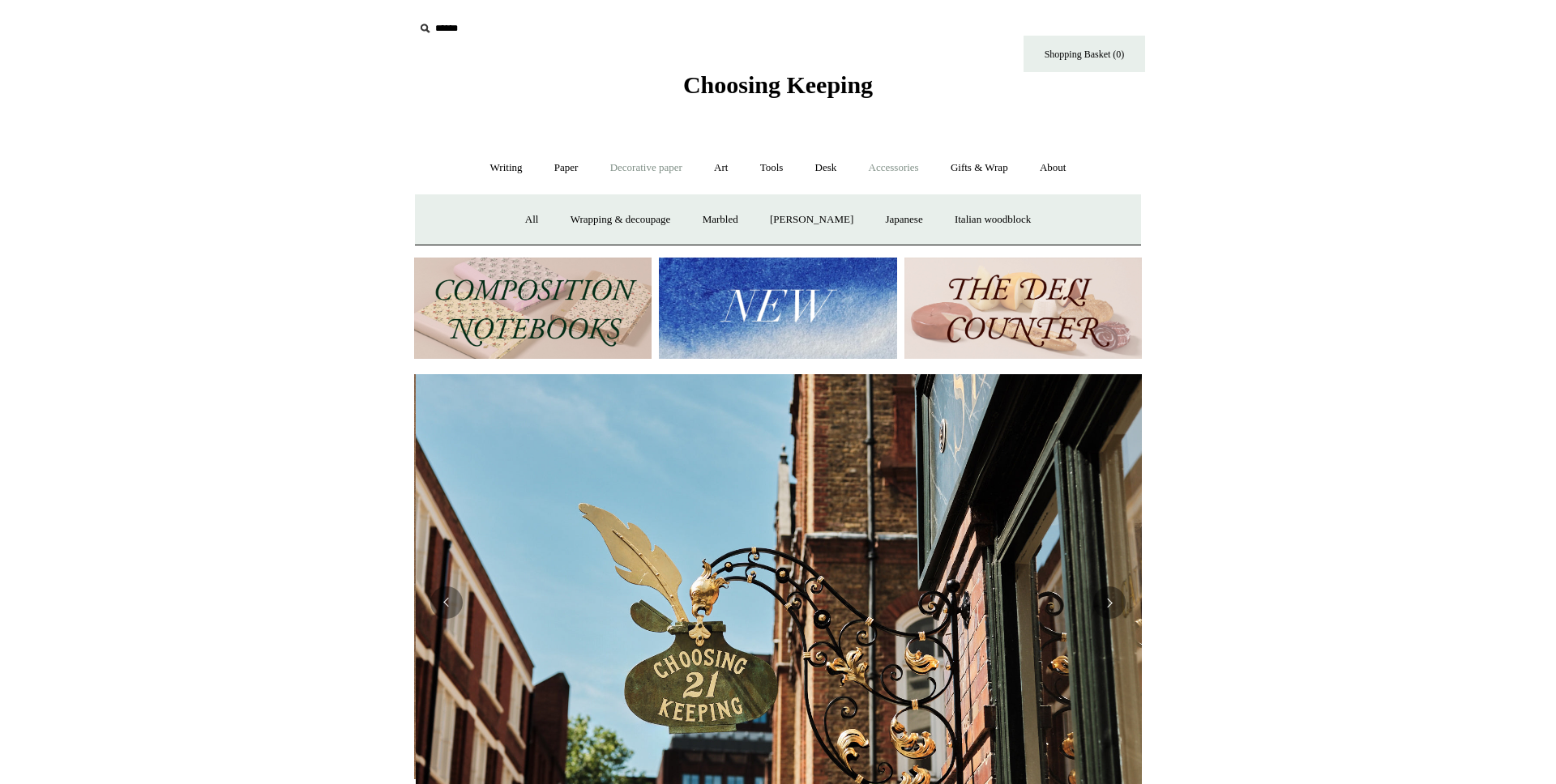
scroll to position [0, 727]
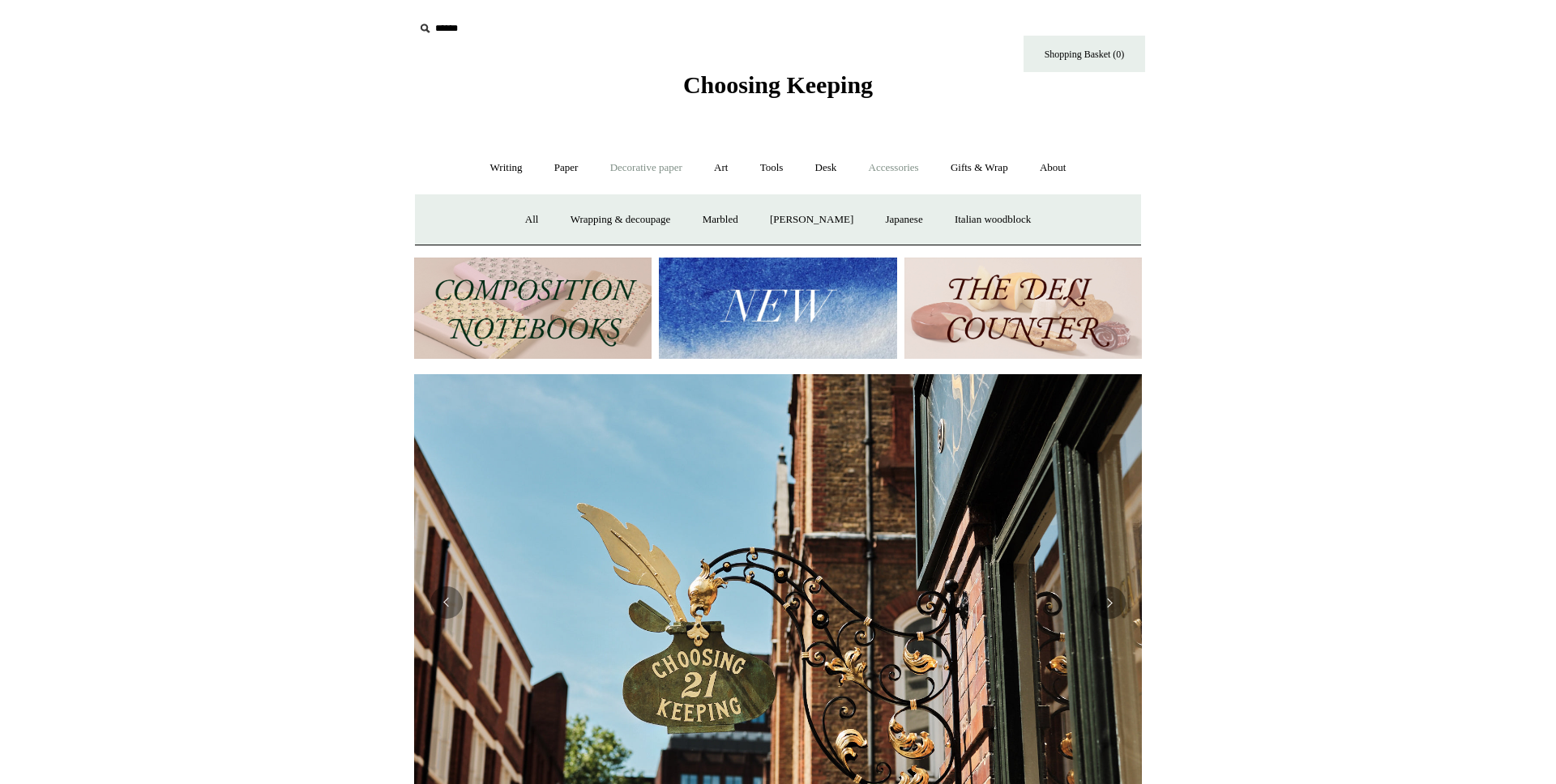
click at [893, 172] on link "Accessories +" at bounding box center [894, 167] width 80 height 43
click at [470, 214] on link "Personal Accessories +" at bounding box center [502, 219] width 118 height 43
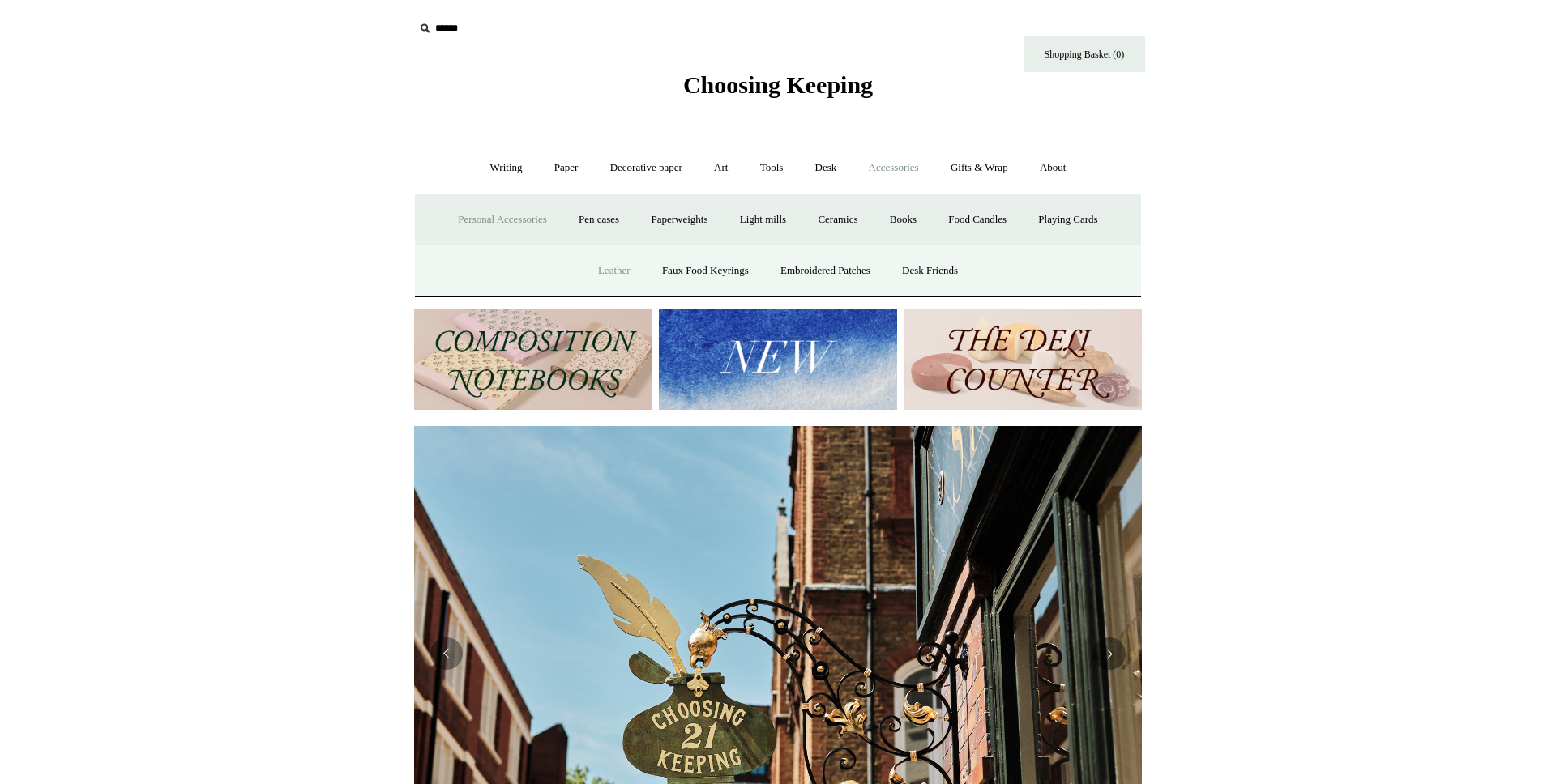
click at [610, 271] on link "Leather" at bounding box center [614, 270] width 62 height 43
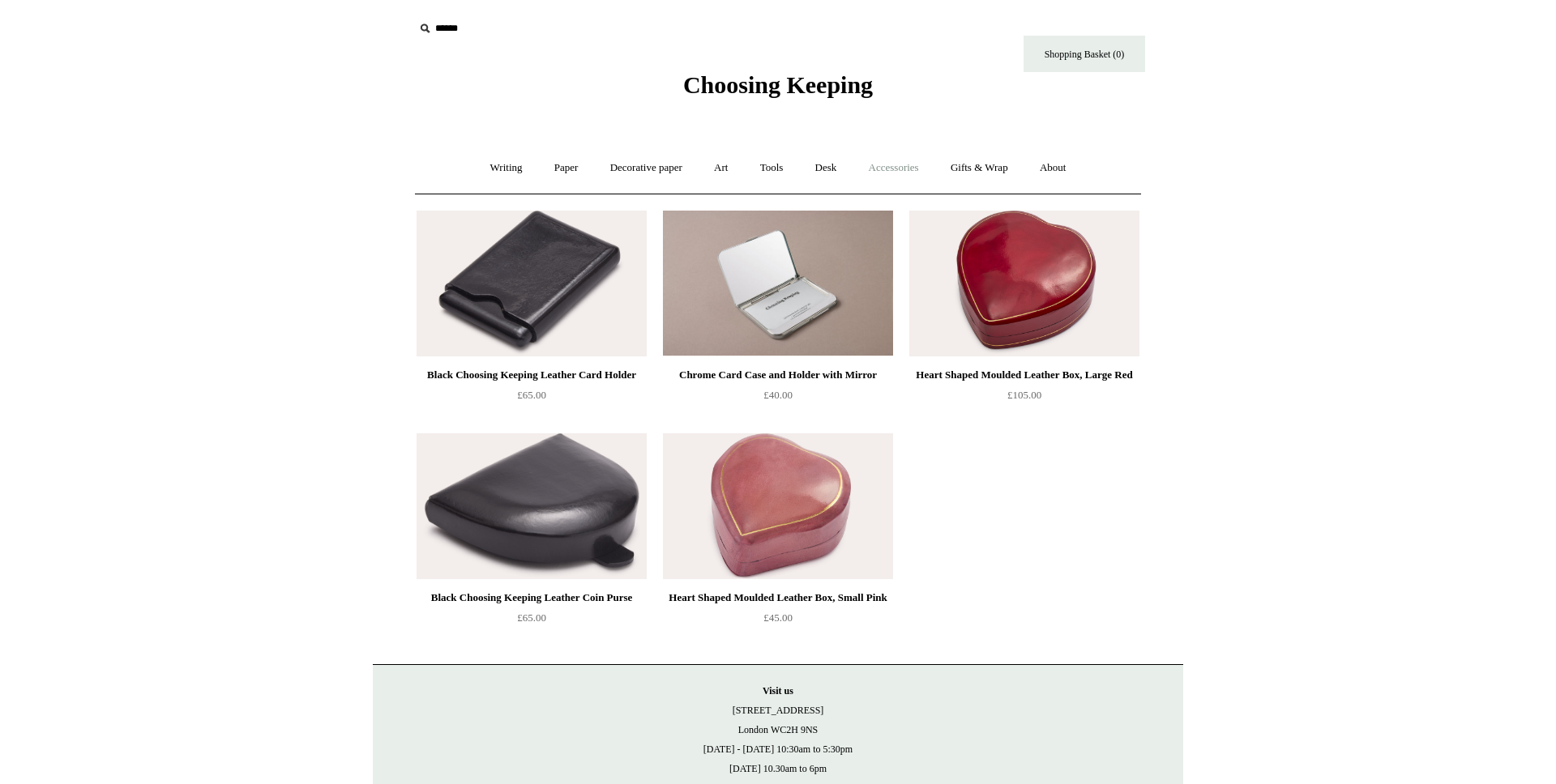
click at [862, 160] on link "Accessories +" at bounding box center [894, 167] width 80 height 43
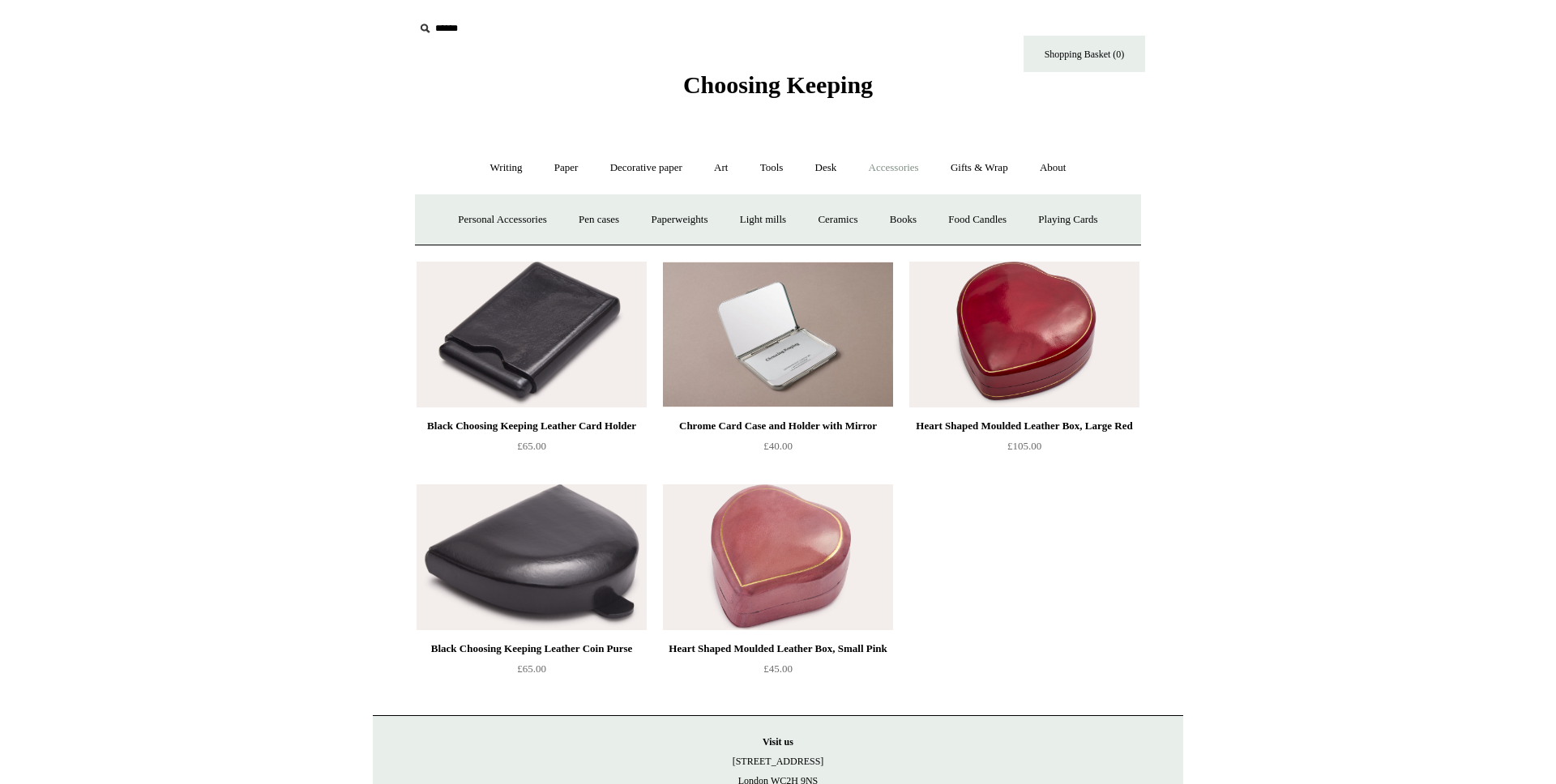
click at [839, 80] on span "Choosing Keeping" at bounding box center [778, 85] width 190 height 27
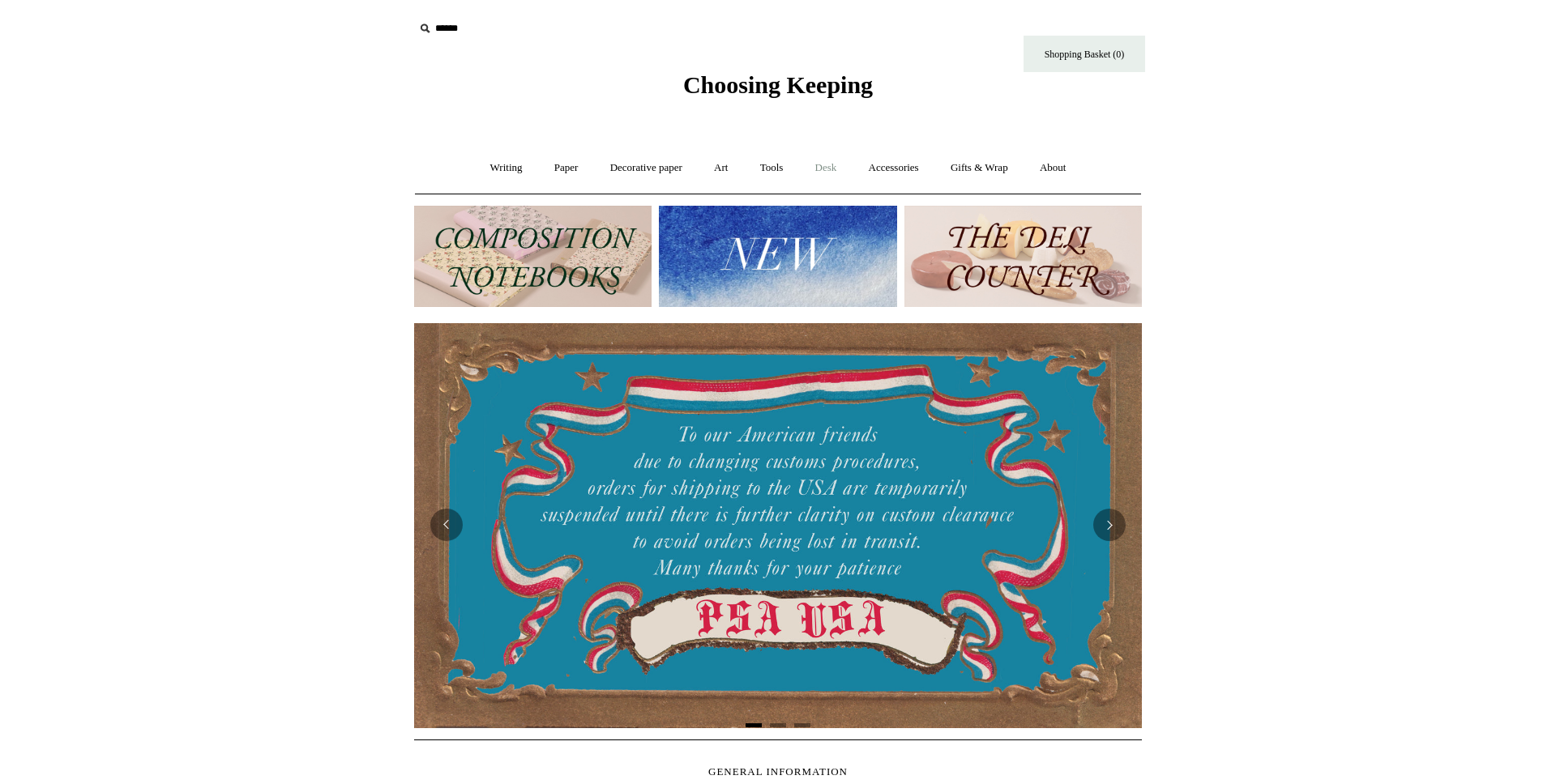
click at [827, 166] on link "Desk +" at bounding box center [826, 167] width 51 height 43
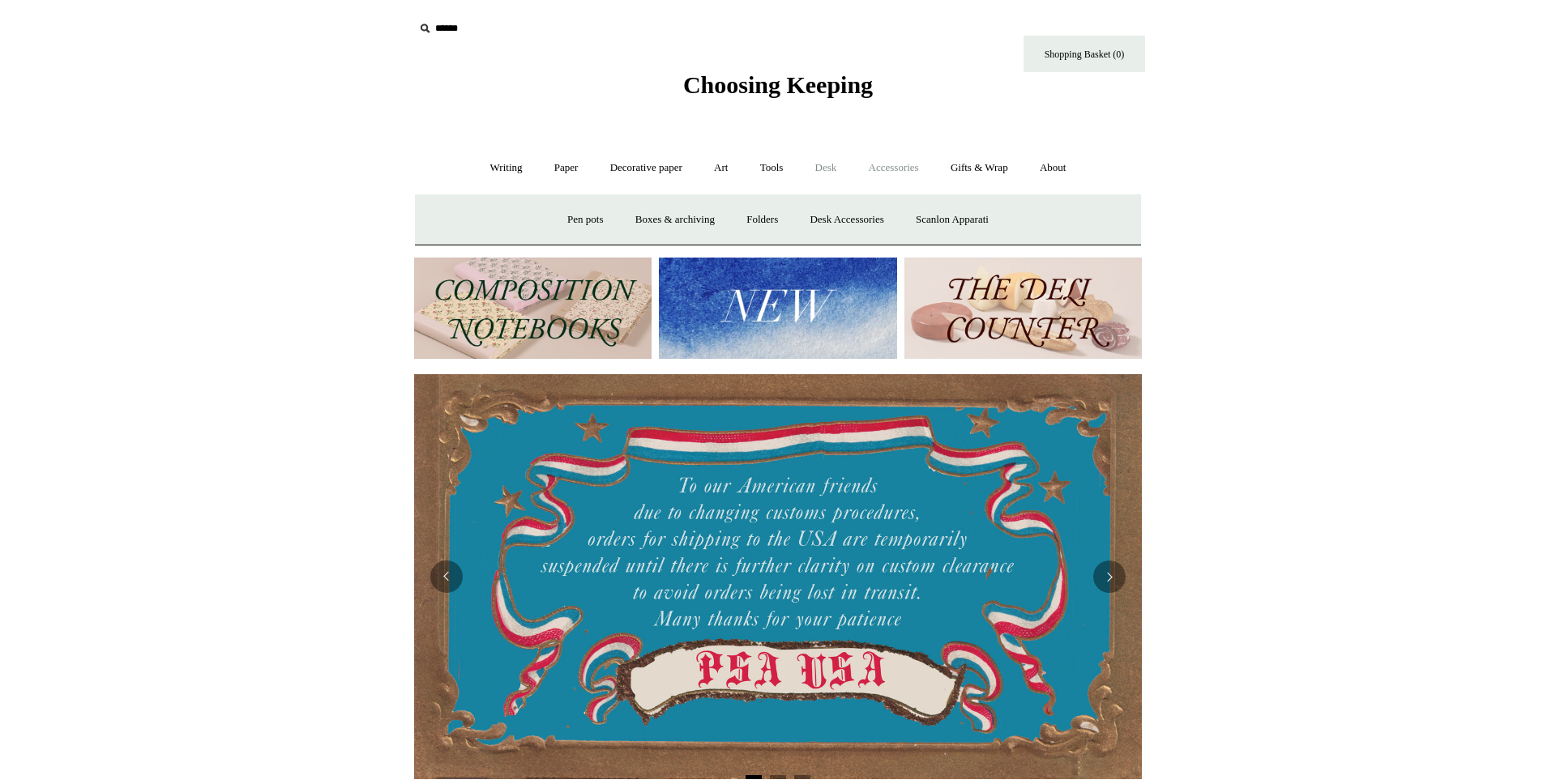
click at [885, 166] on link "Accessories +" at bounding box center [894, 167] width 80 height 43
click at [849, 209] on link "Ceramics +" at bounding box center [838, 219] width 69 height 43
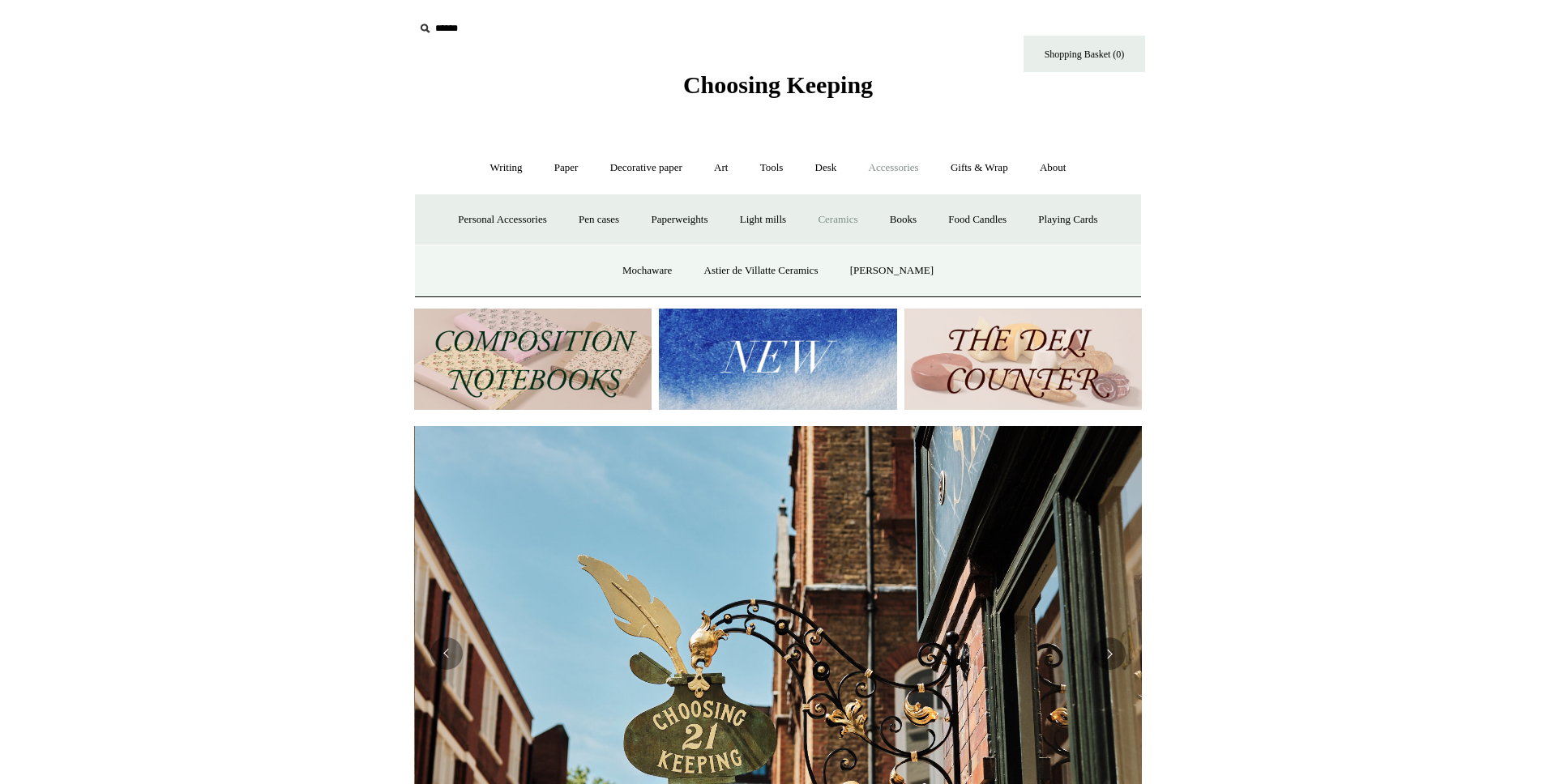
scroll to position [0, 727]
click at [633, 267] on link "Mochaware" at bounding box center [647, 270] width 79 height 43
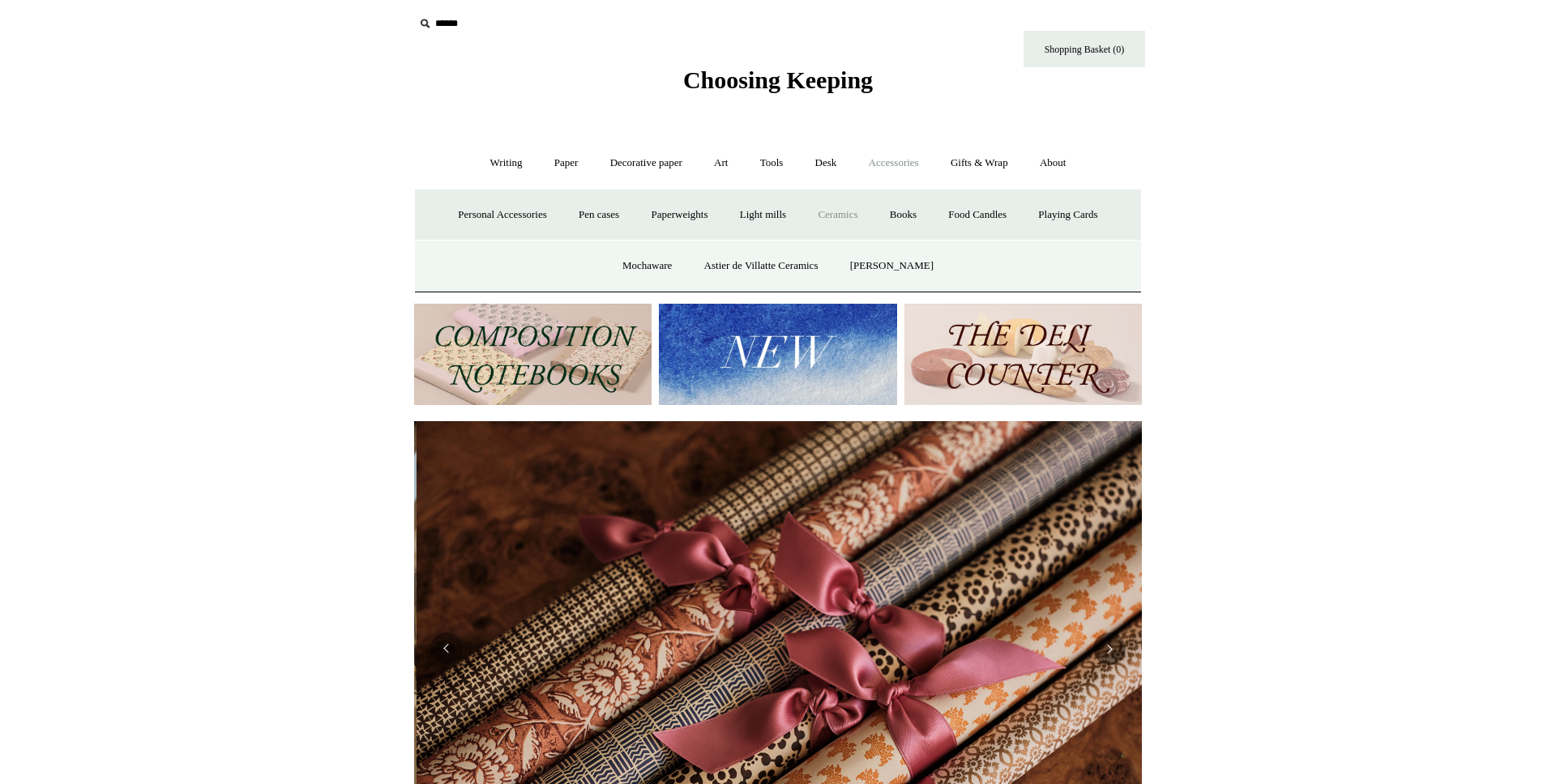
scroll to position [0, 1456]
click at [734, 337] on img at bounding box center [777, 354] width 237 height 101
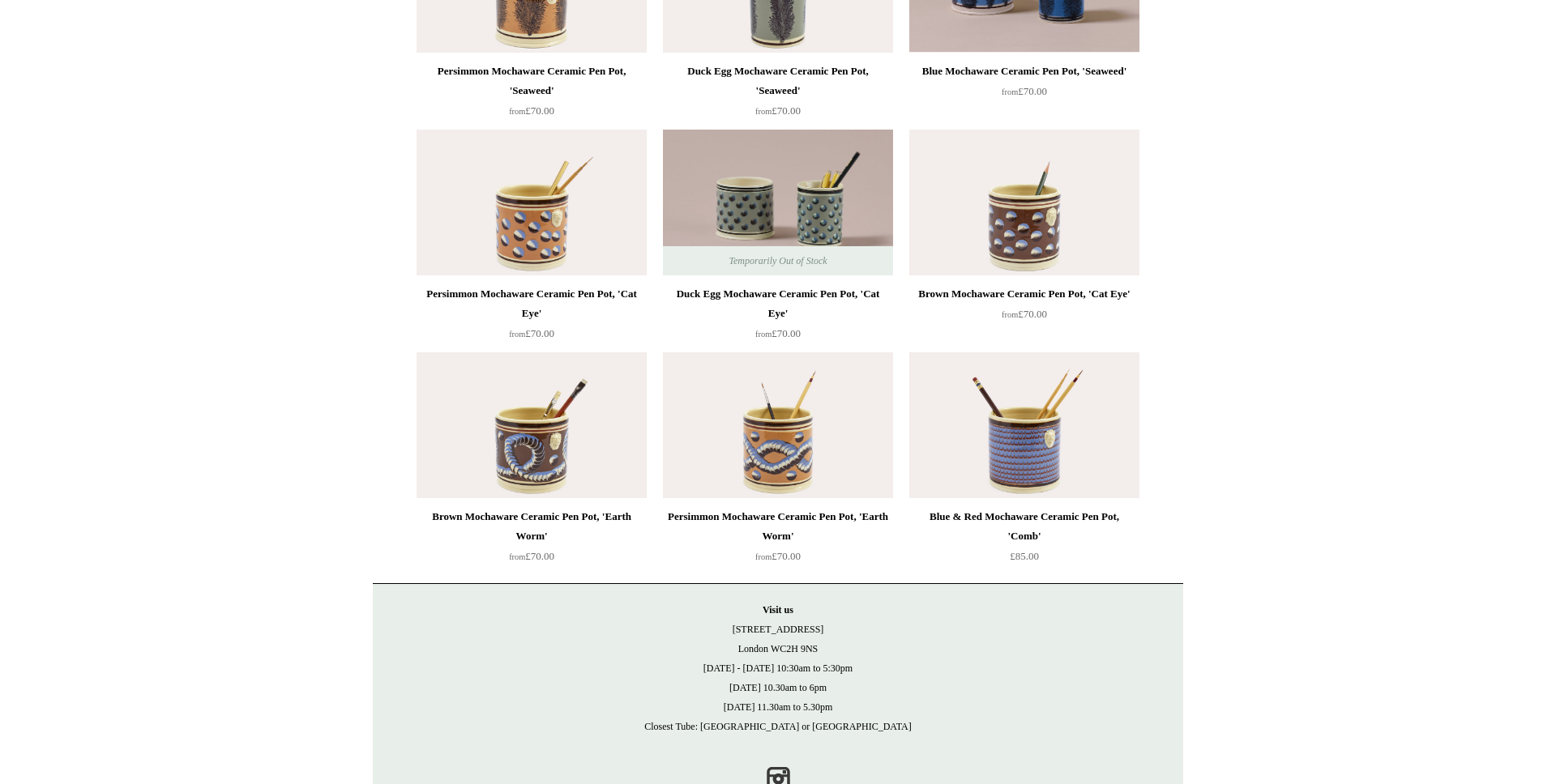
scroll to position [356, 0]
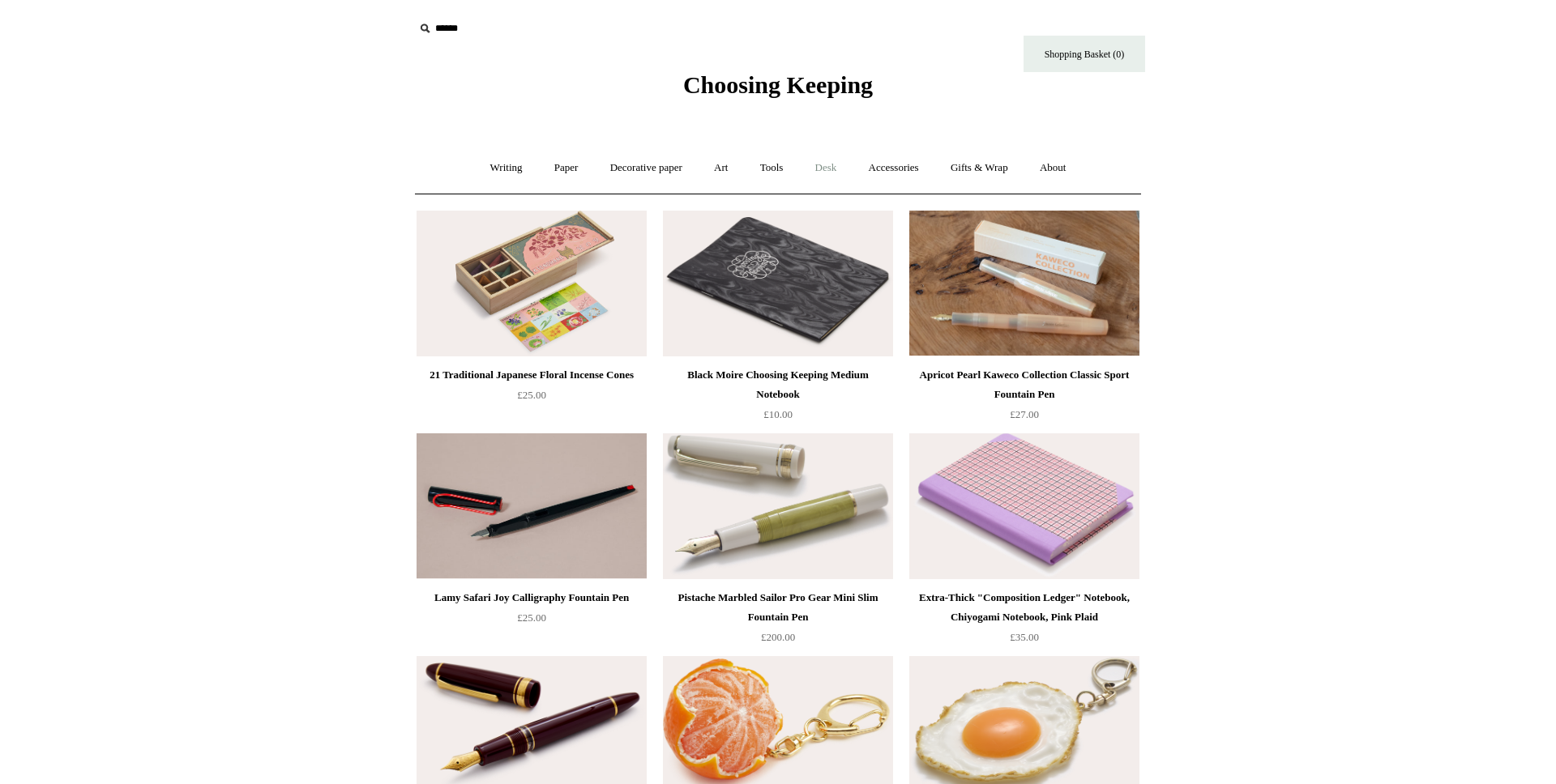
click at [842, 165] on link "Desk +" at bounding box center [826, 167] width 51 height 43
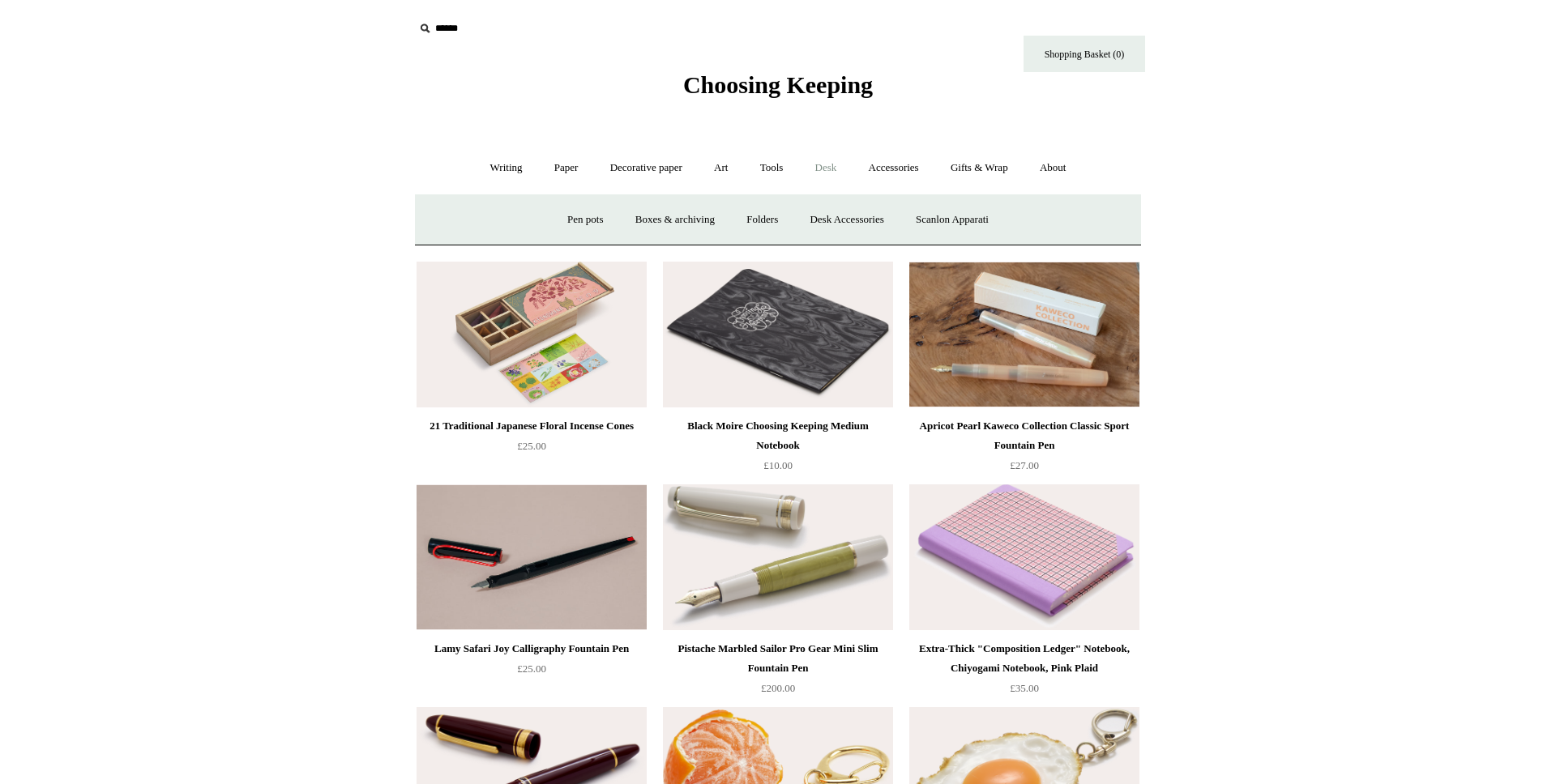
click at [830, 164] on link "Desk -" at bounding box center [826, 167] width 51 height 43
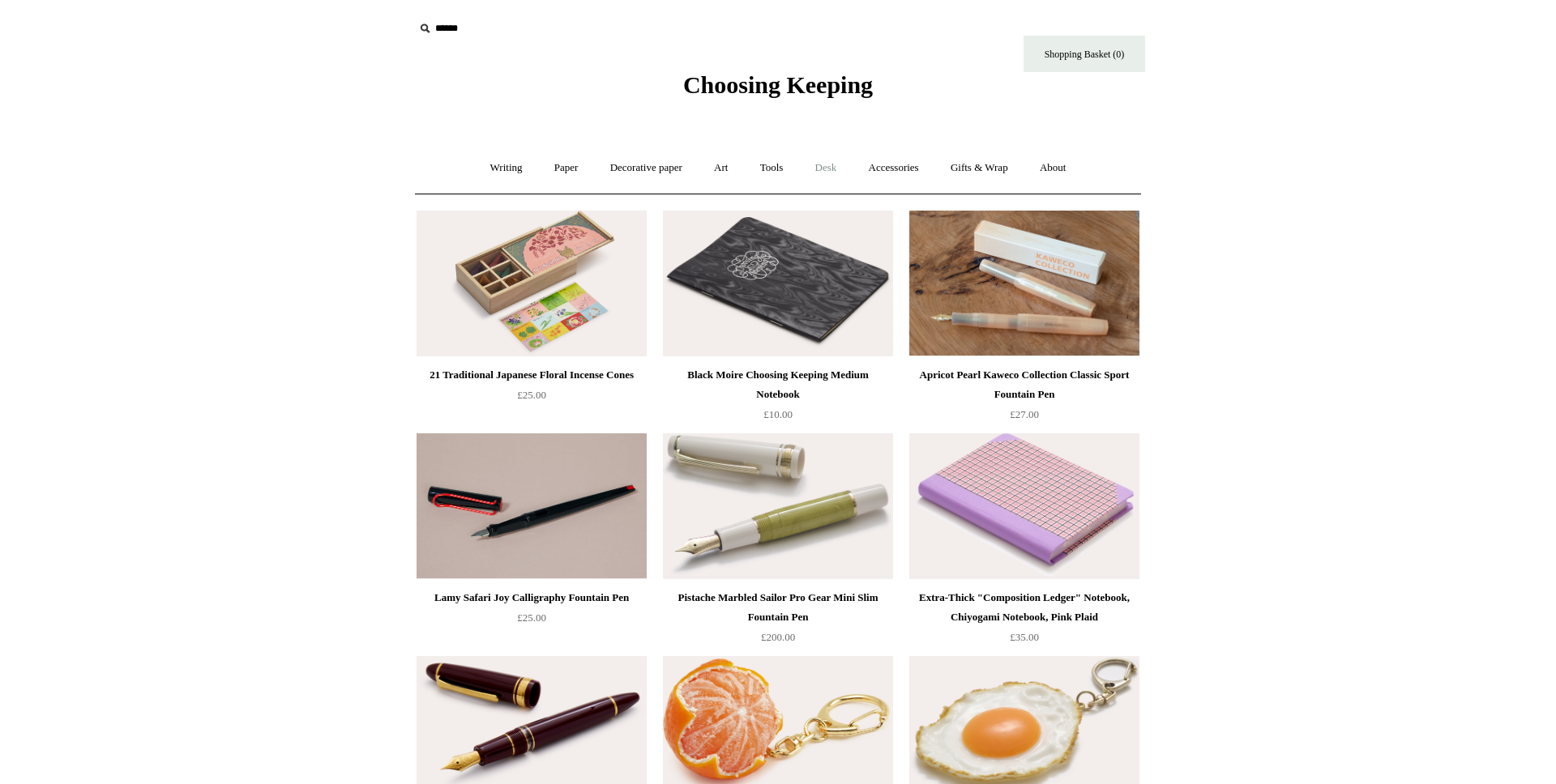
click at [812, 160] on link "Desk +" at bounding box center [826, 167] width 51 height 43
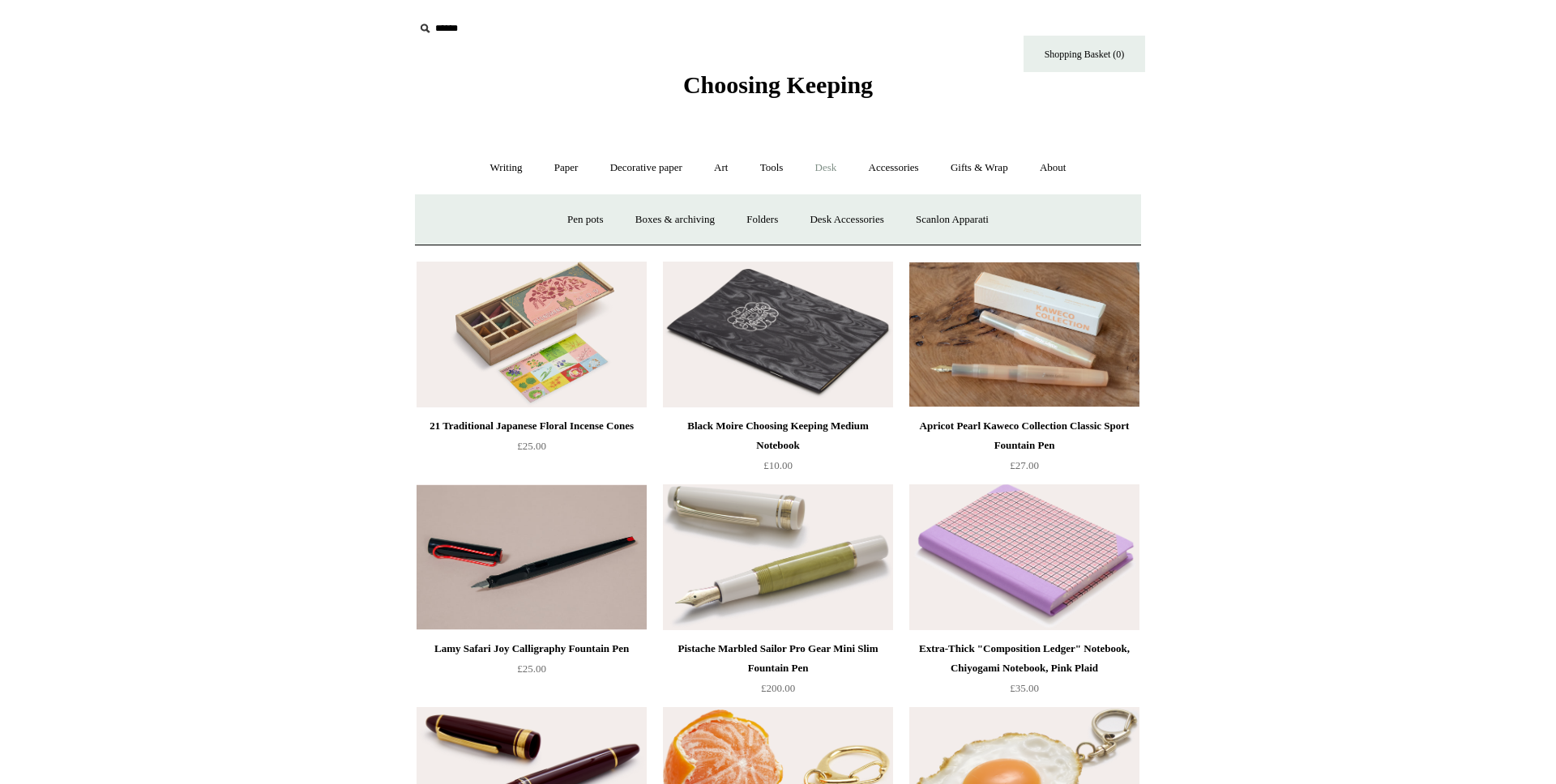
click at [812, 160] on link "Desk -" at bounding box center [826, 167] width 51 height 43
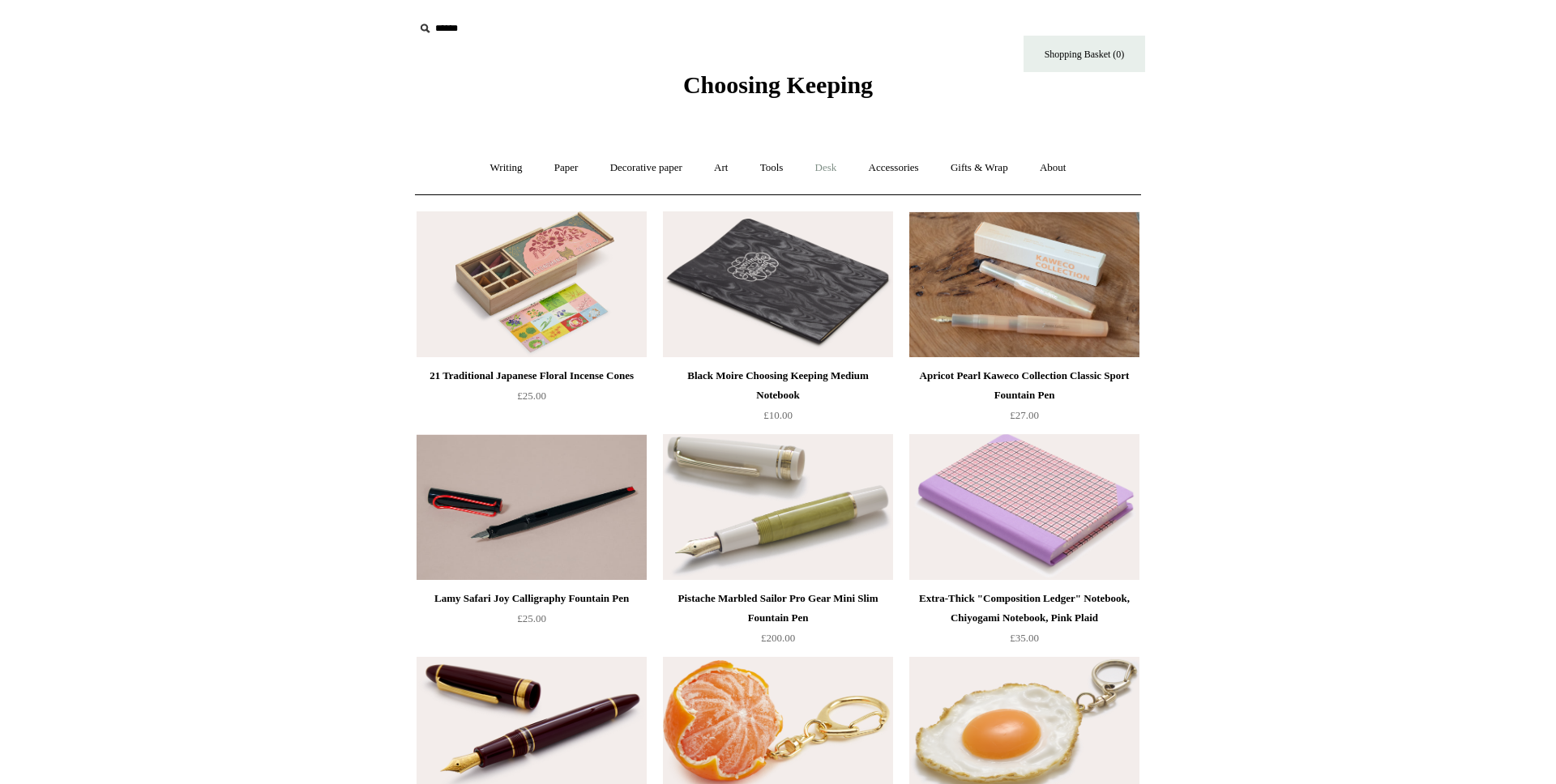
click at [812, 160] on link "Desk +" at bounding box center [826, 167] width 51 height 43
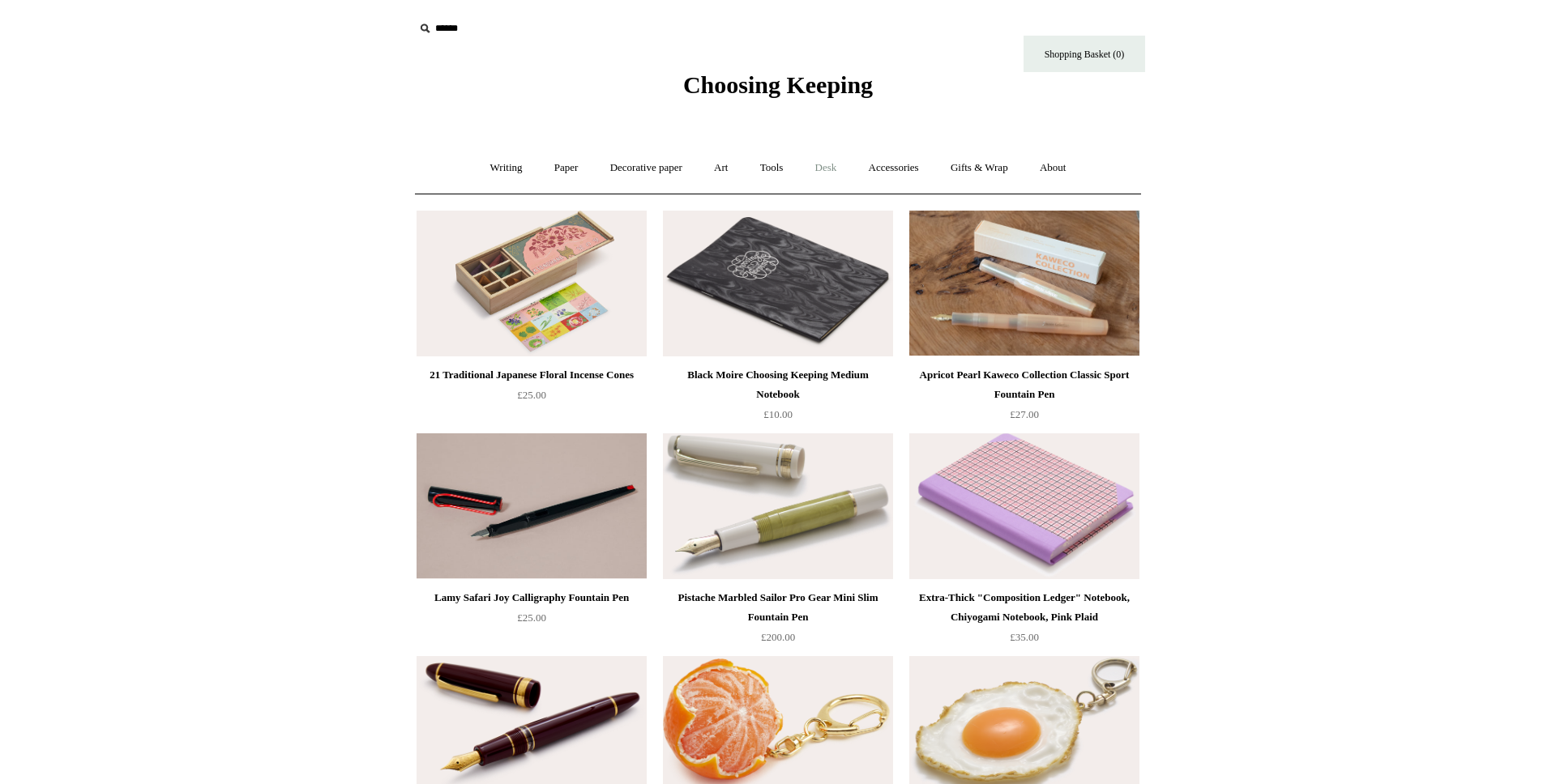
click at [812, 160] on link "Desk +" at bounding box center [826, 167] width 51 height 43
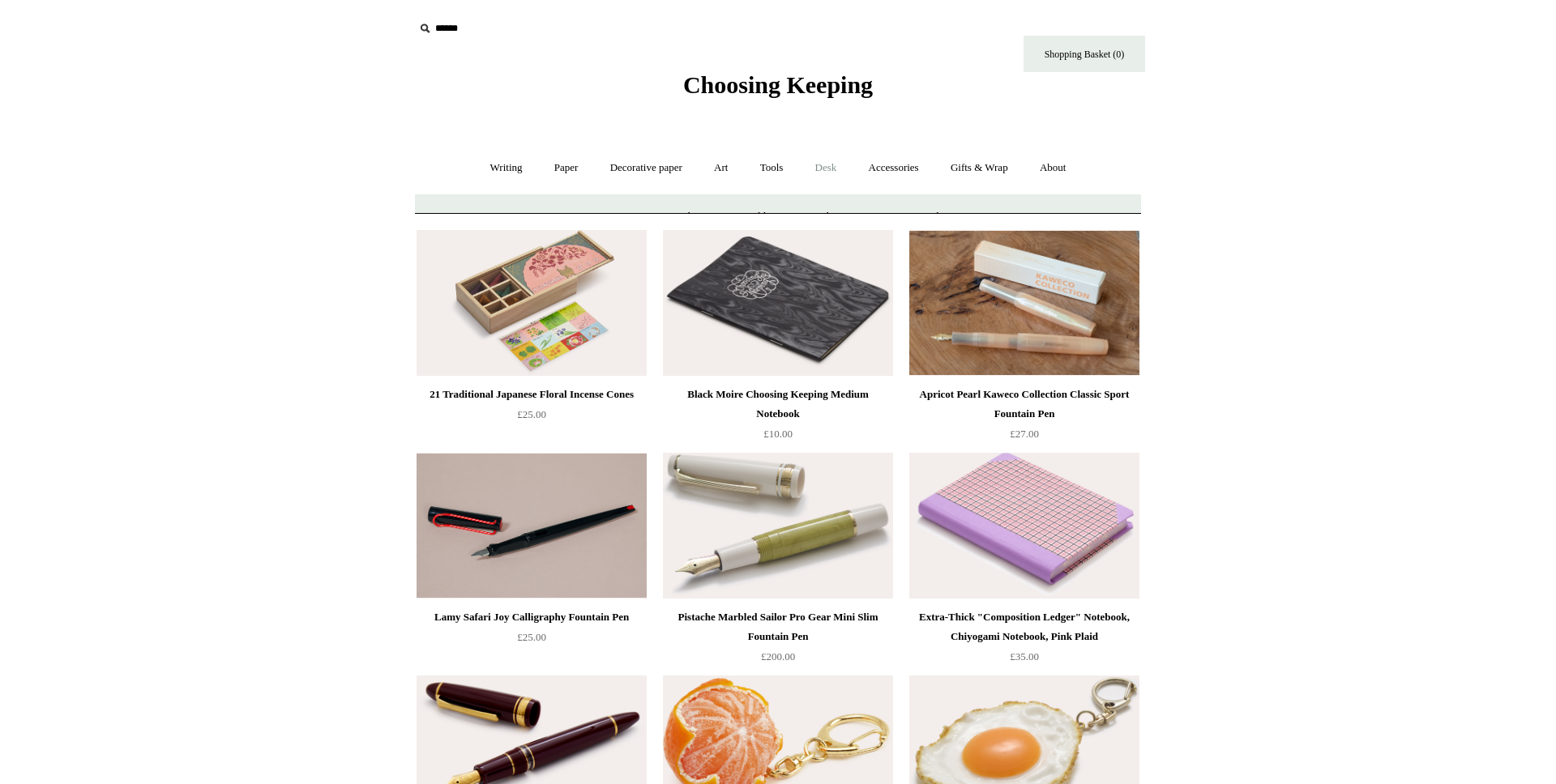
click at [812, 160] on link "Desk -" at bounding box center [826, 167] width 51 height 43
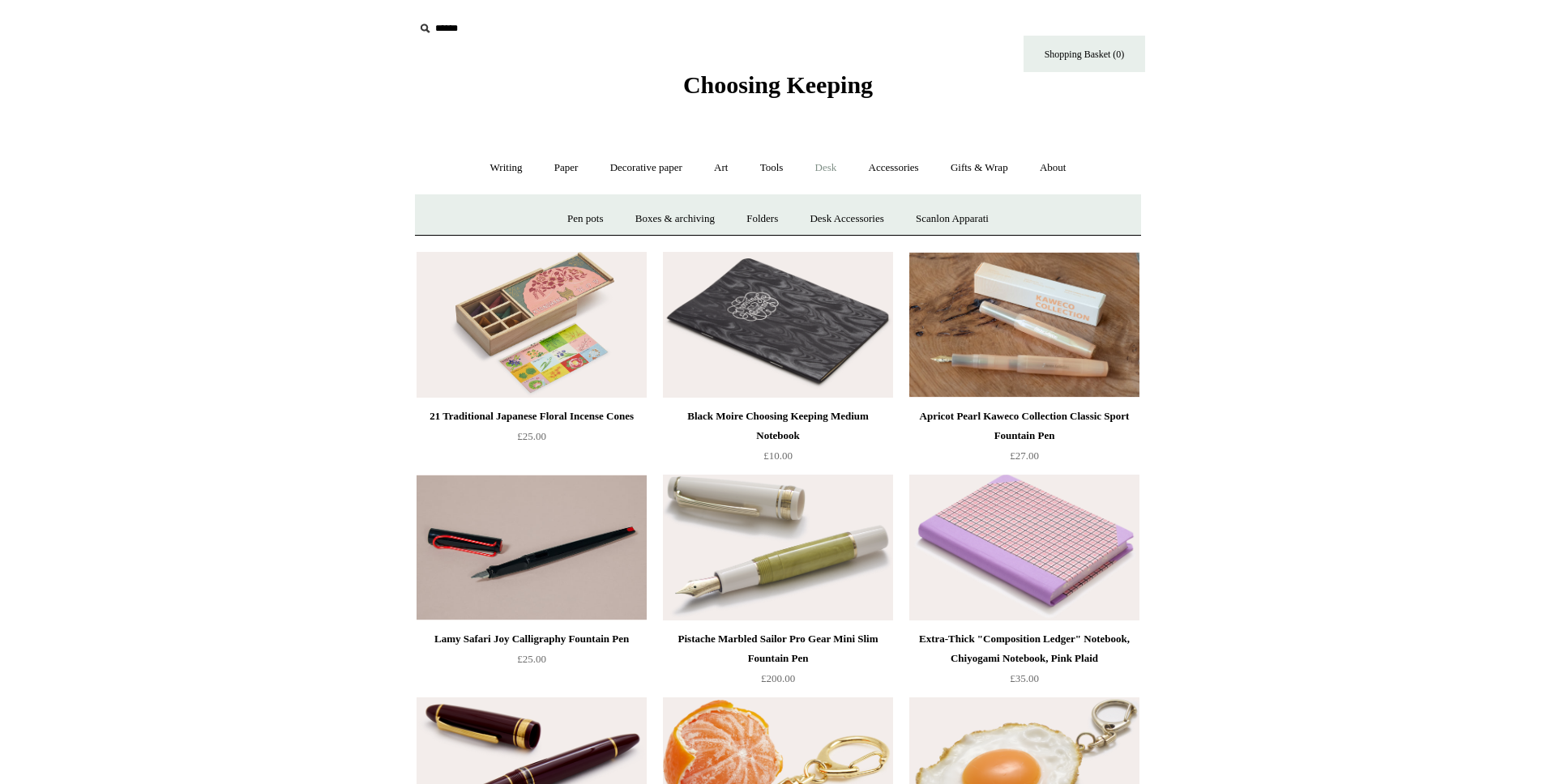
click at [812, 160] on link "Desk +" at bounding box center [826, 167] width 51 height 43
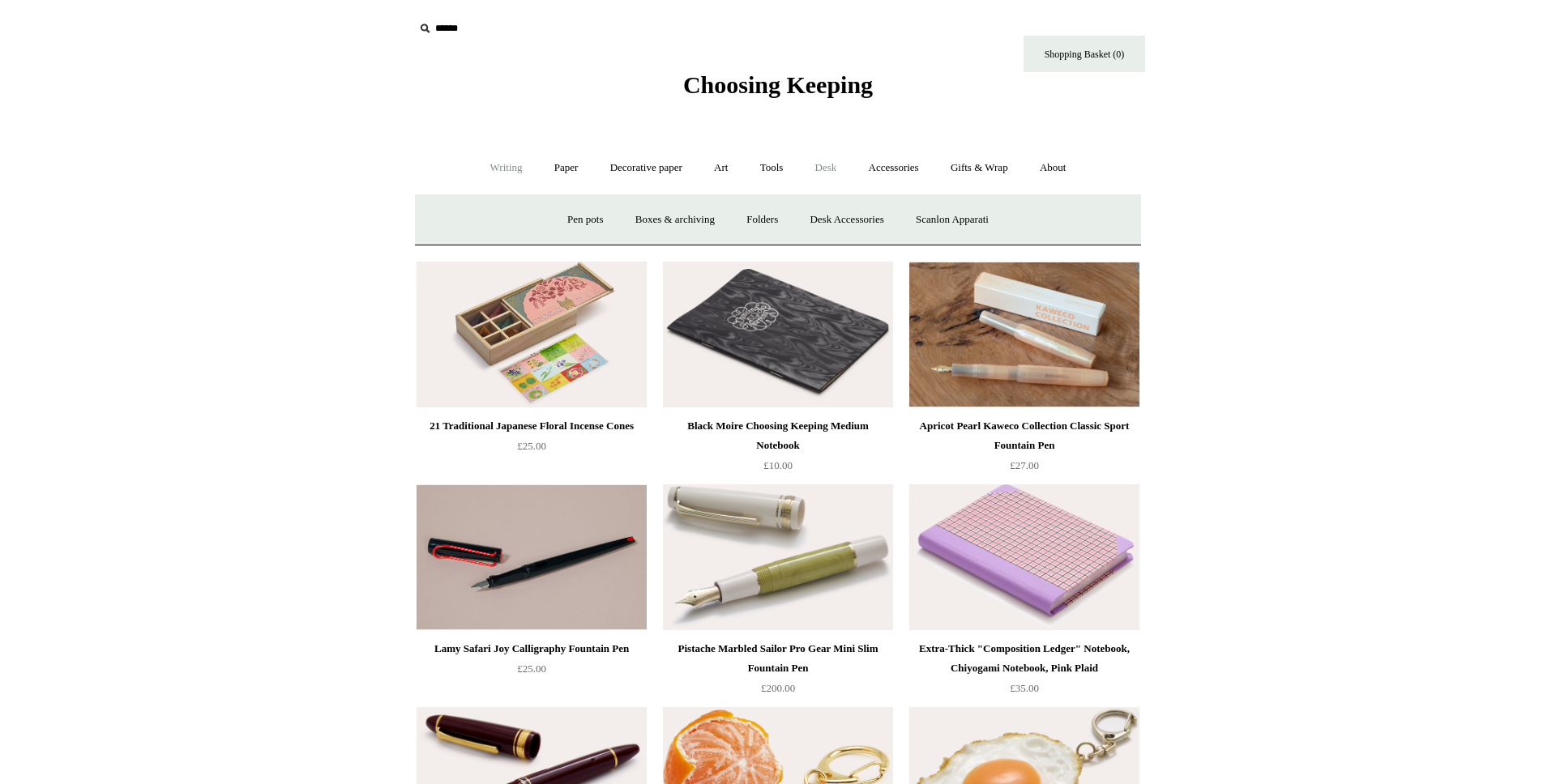
click at [494, 160] on link "Writing +" at bounding box center [507, 167] width 62 height 43
click at [999, 167] on link "Gifts & Wrap +" at bounding box center [979, 167] width 87 height 43
click at [727, 161] on link "Art +" at bounding box center [720, 167] width 43 height 43
click at [978, 177] on link "Gifts & Wrap +" at bounding box center [979, 167] width 87 height 43
click at [1021, 233] on link "Gifts +" at bounding box center [1007, 219] width 51 height 43
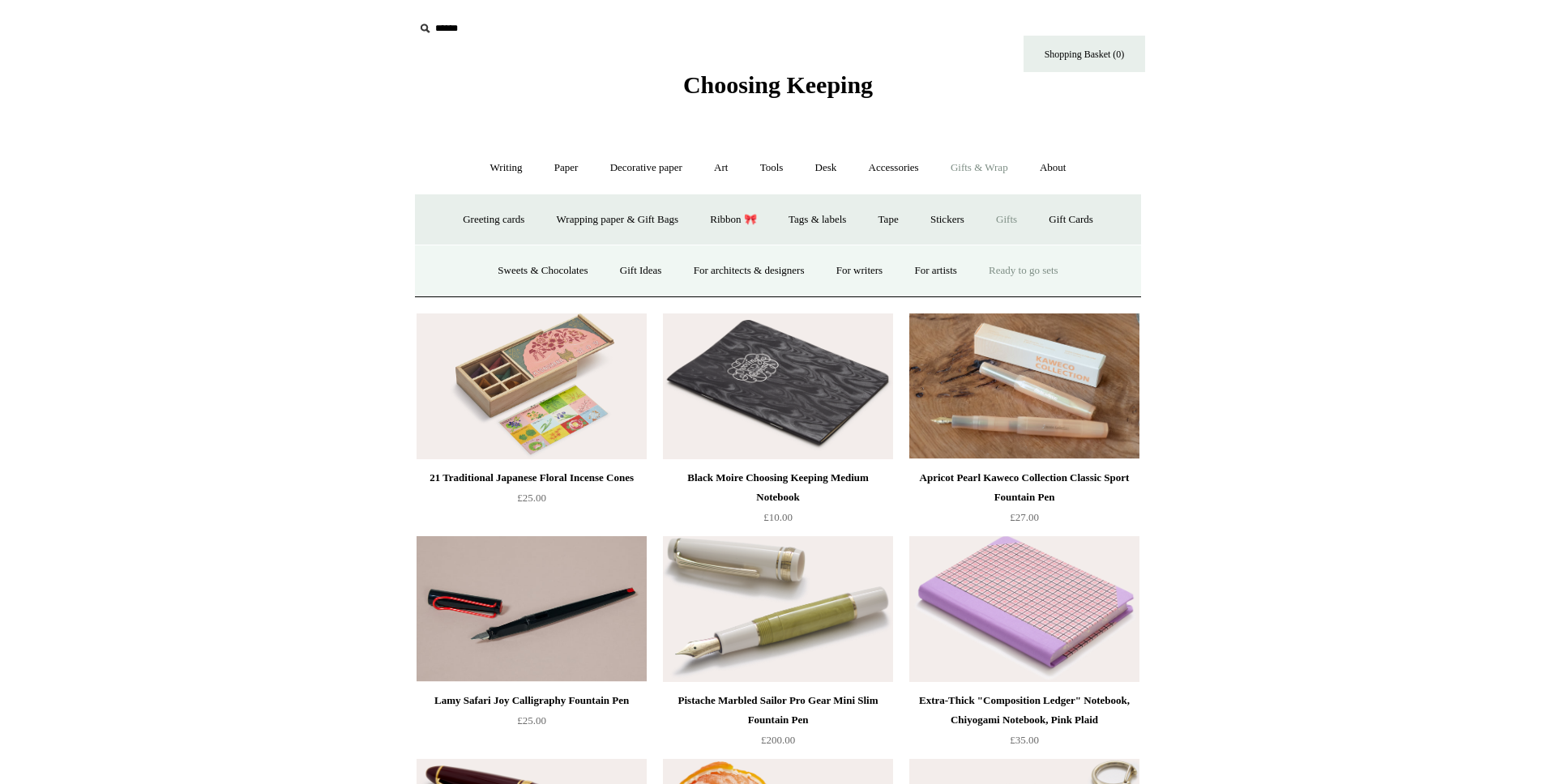
click at [1019, 270] on link "Ready to go sets" at bounding box center [1023, 270] width 99 height 43
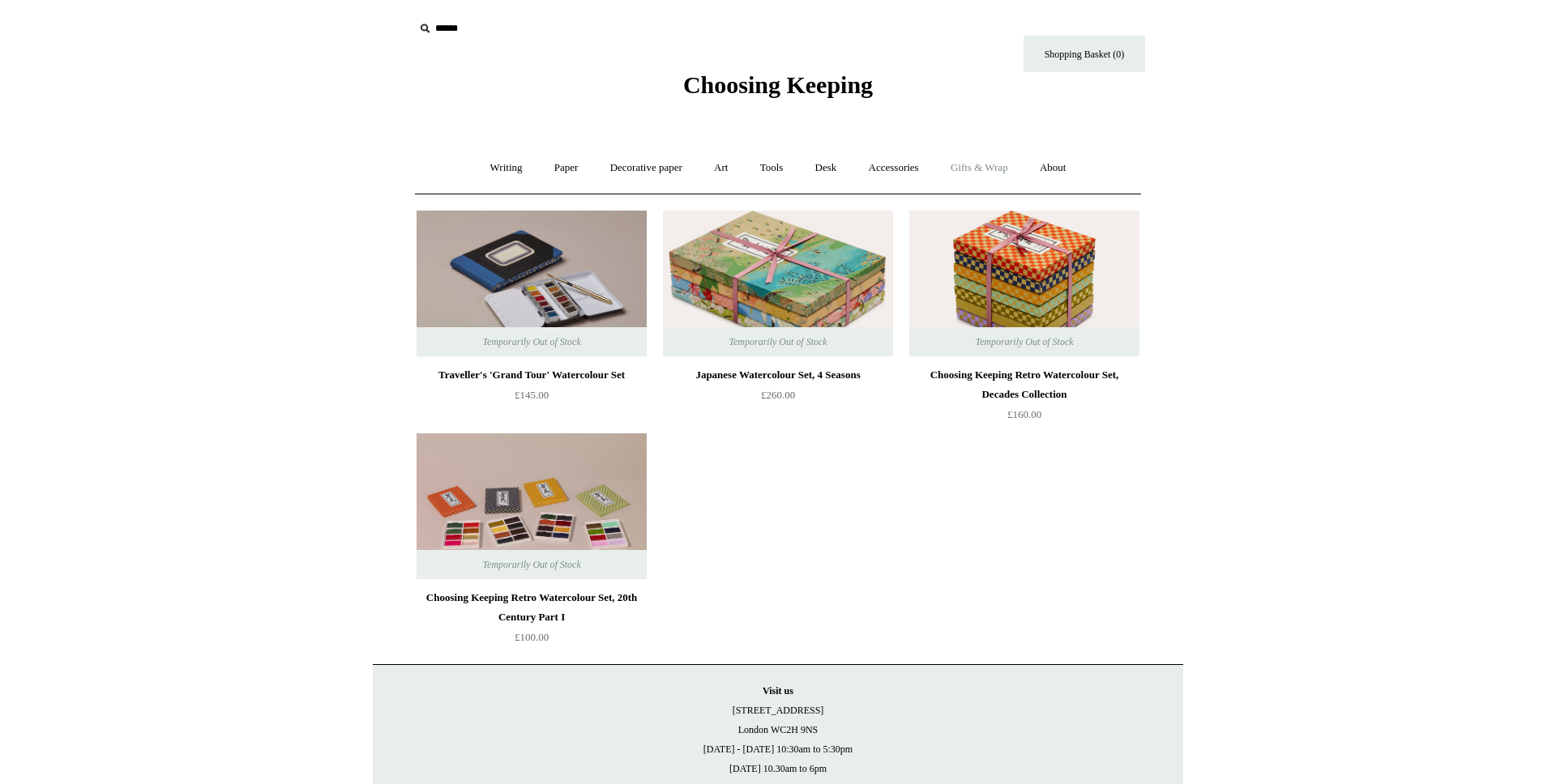
click at [964, 172] on link "Gifts & Wrap +" at bounding box center [979, 167] width 87 height 43
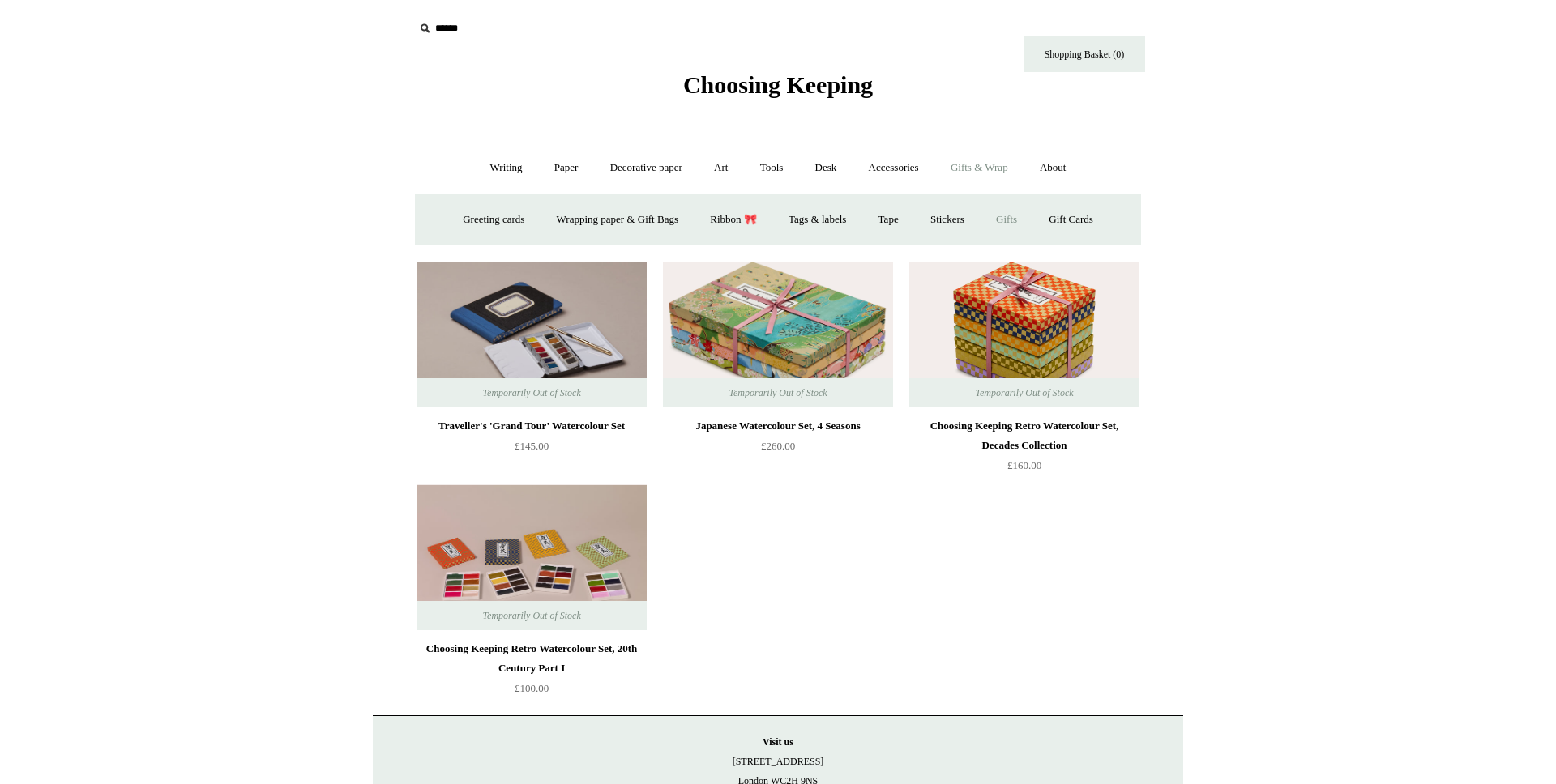
click at [1006, 219] on link "Gifts +" at bounding box center [1007, 219] width 51 height 43
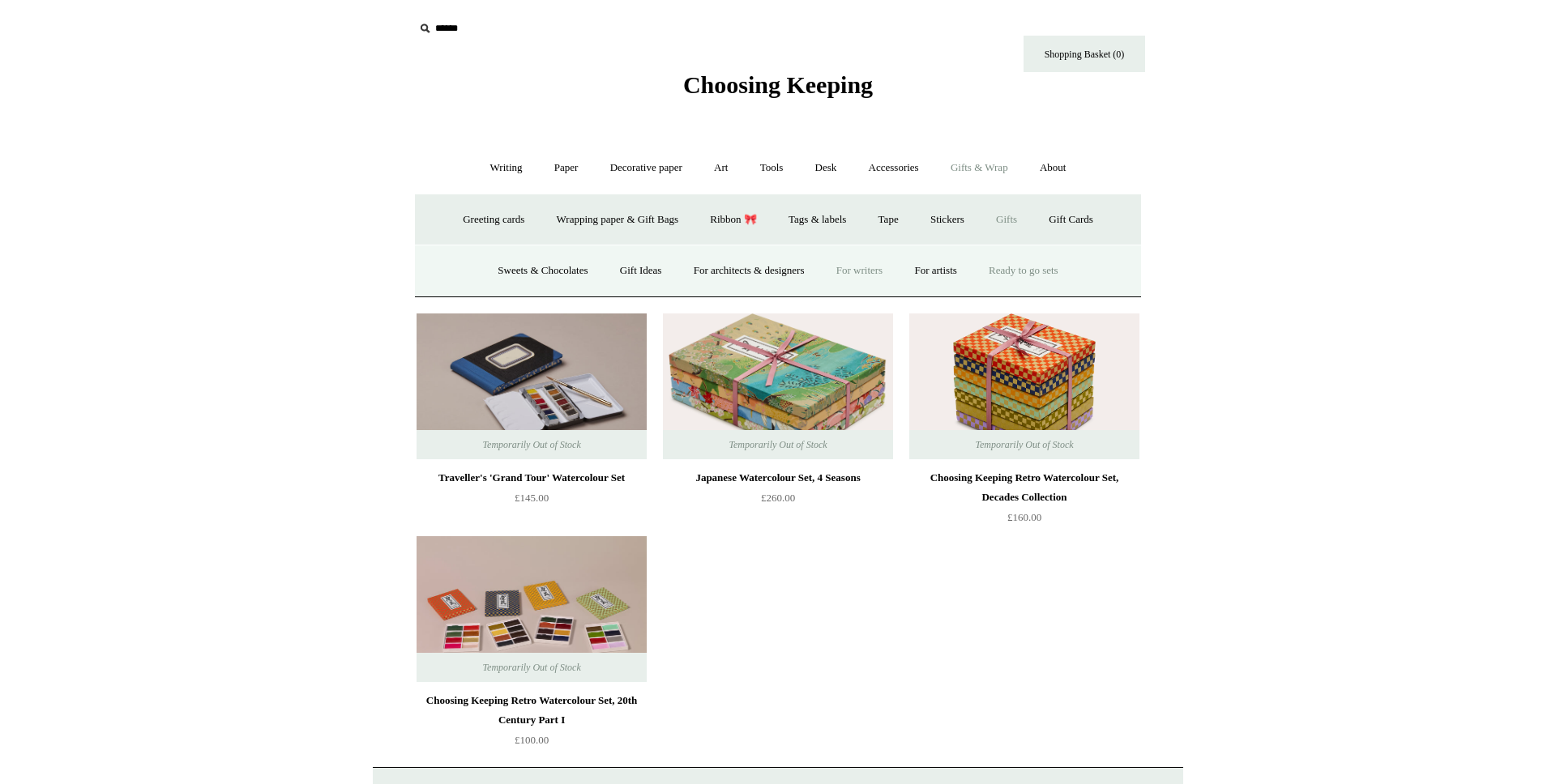
click at [876, 267] on link "For writers" at bounding box center [859, 270] width 75 height 43
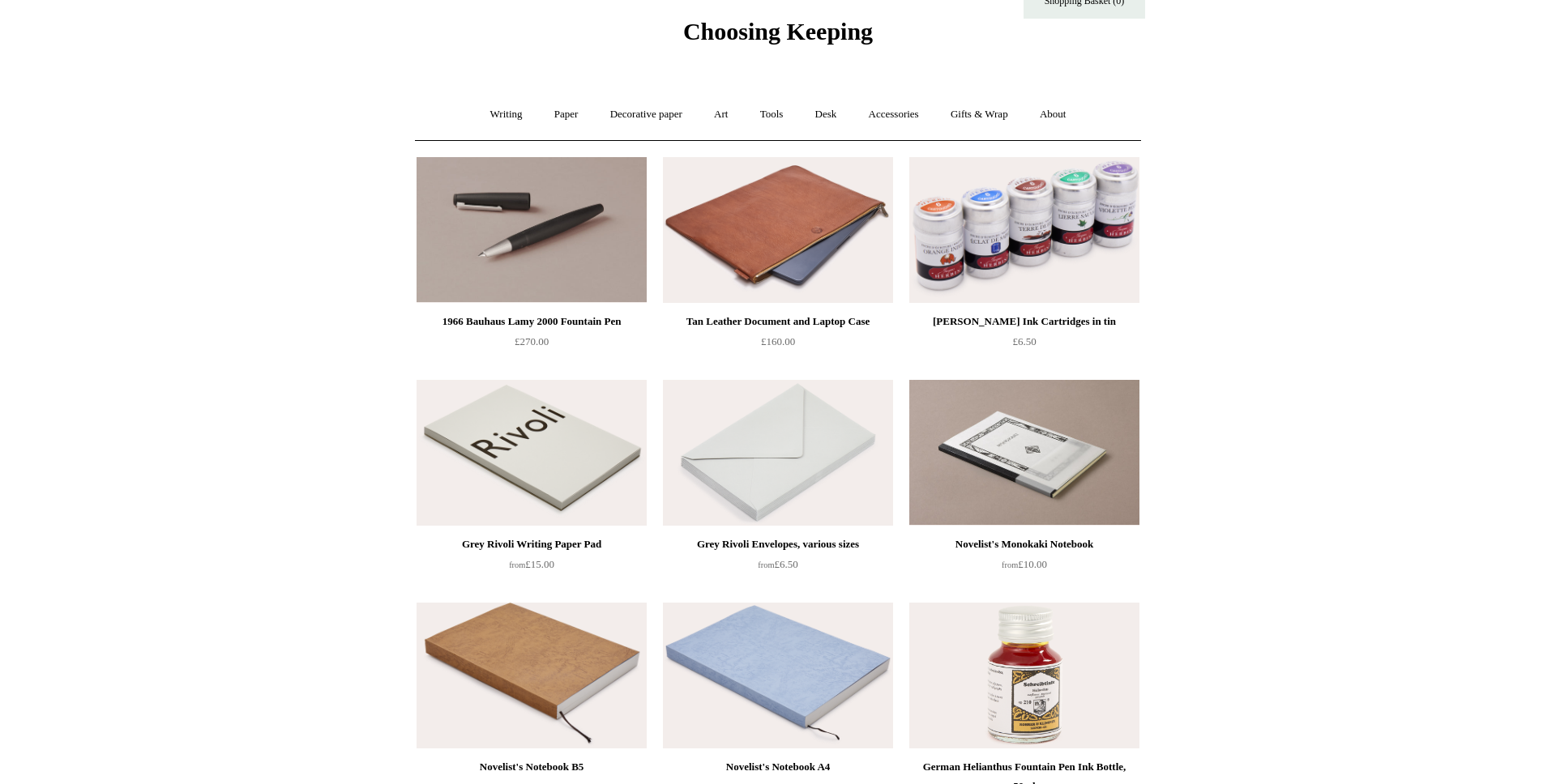
scroll to position [65, 0]
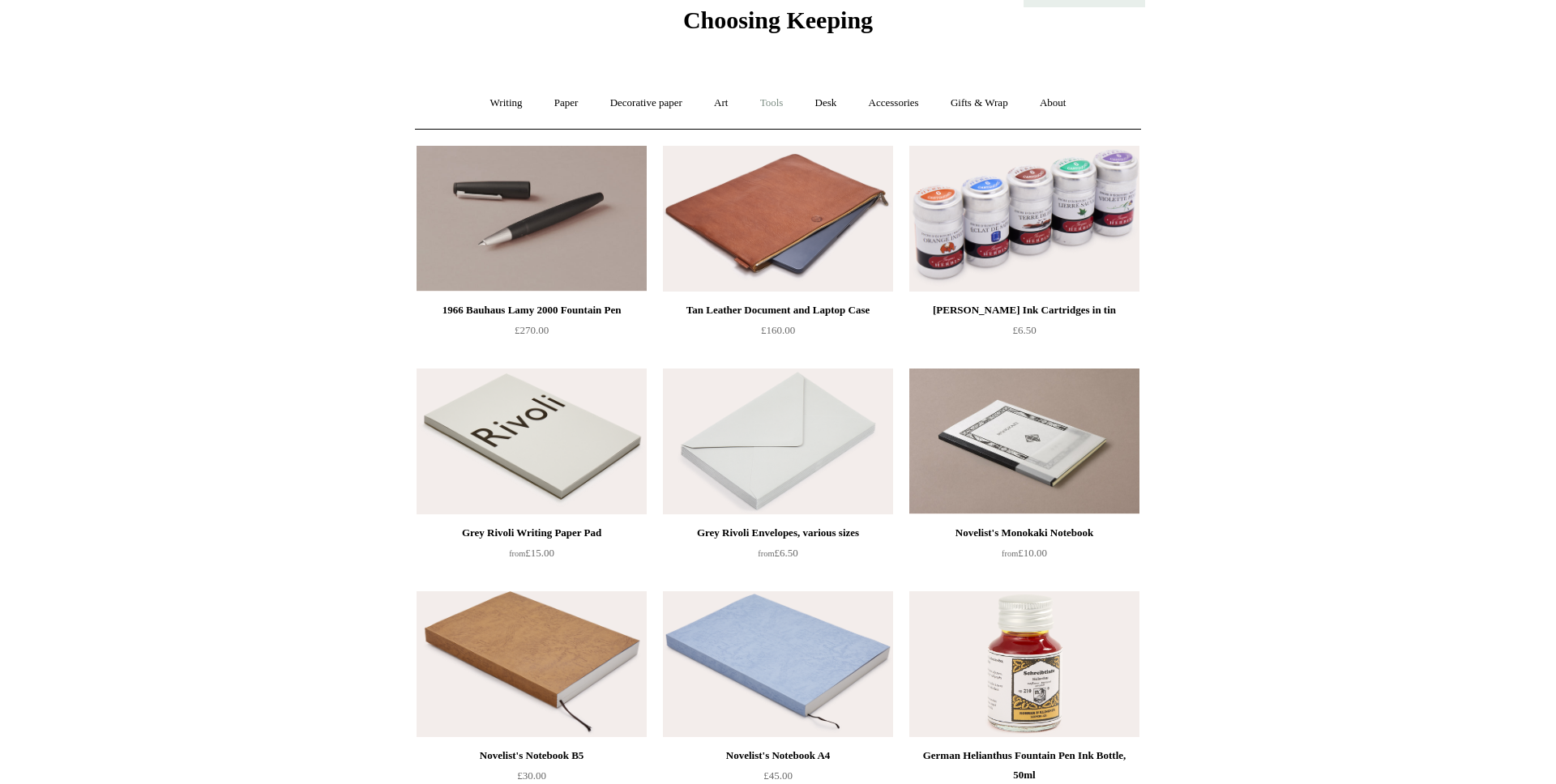
click at [798, 117] on link "Tools +" at bounding box center [772, 102] width 52 height 43
